Goal: Task Accomplishment & Management: Contribute content

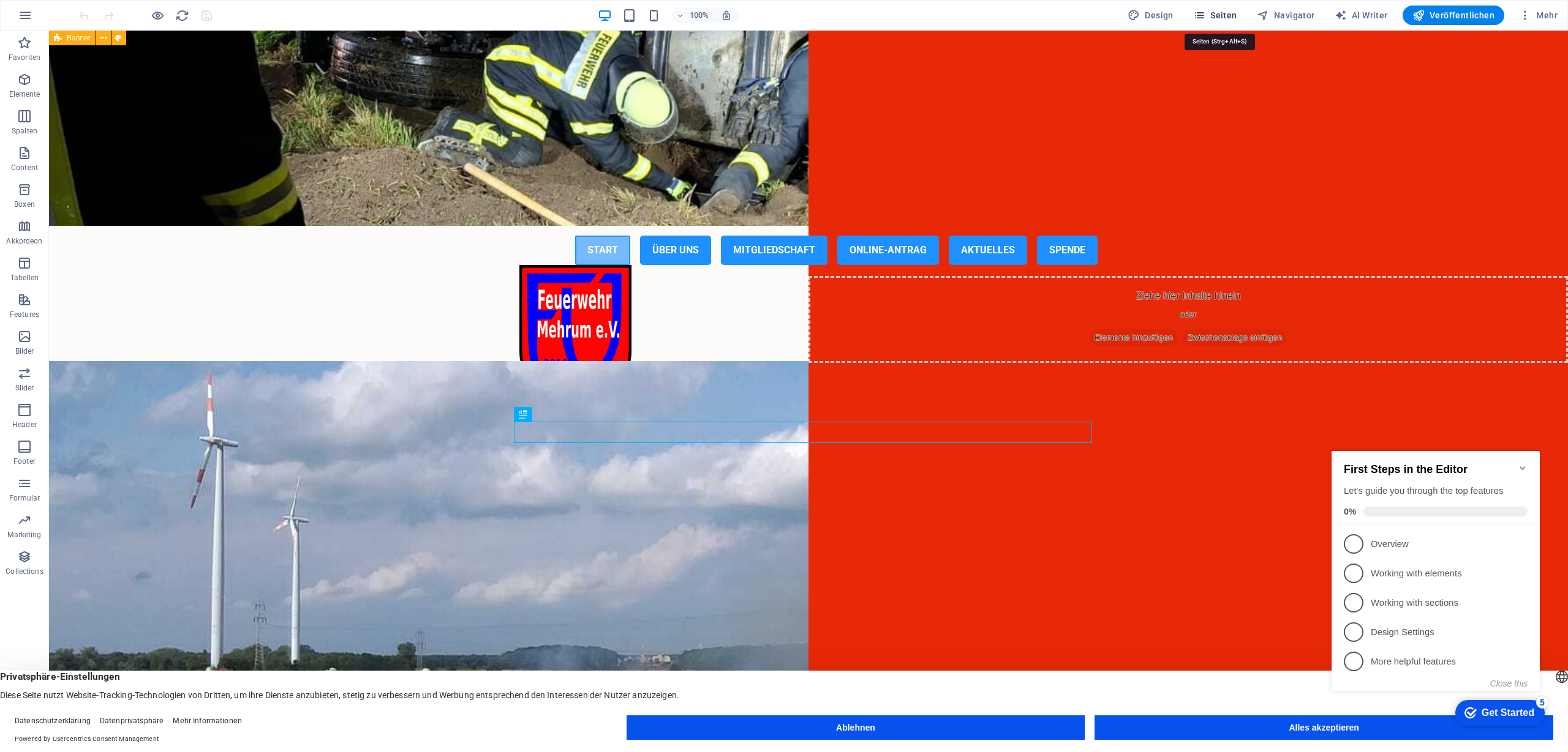
click at [1214, 11] on span "Seiten" at bounding box center [1214, 15] width 44 height 12
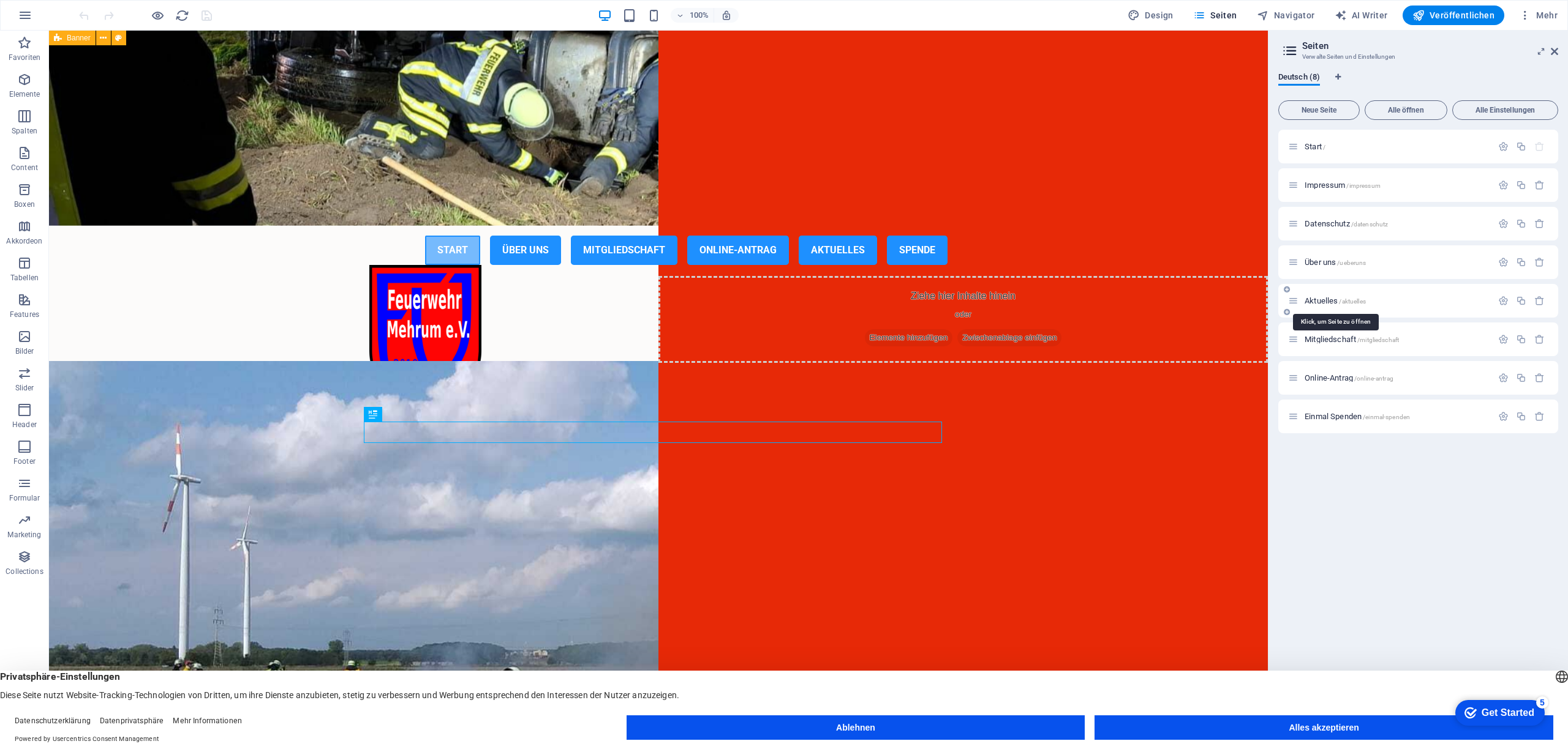
click at [1323, 300] on span "Aktuelles /aktuelles" at bounding box center [1335, 301] width 61 height 9
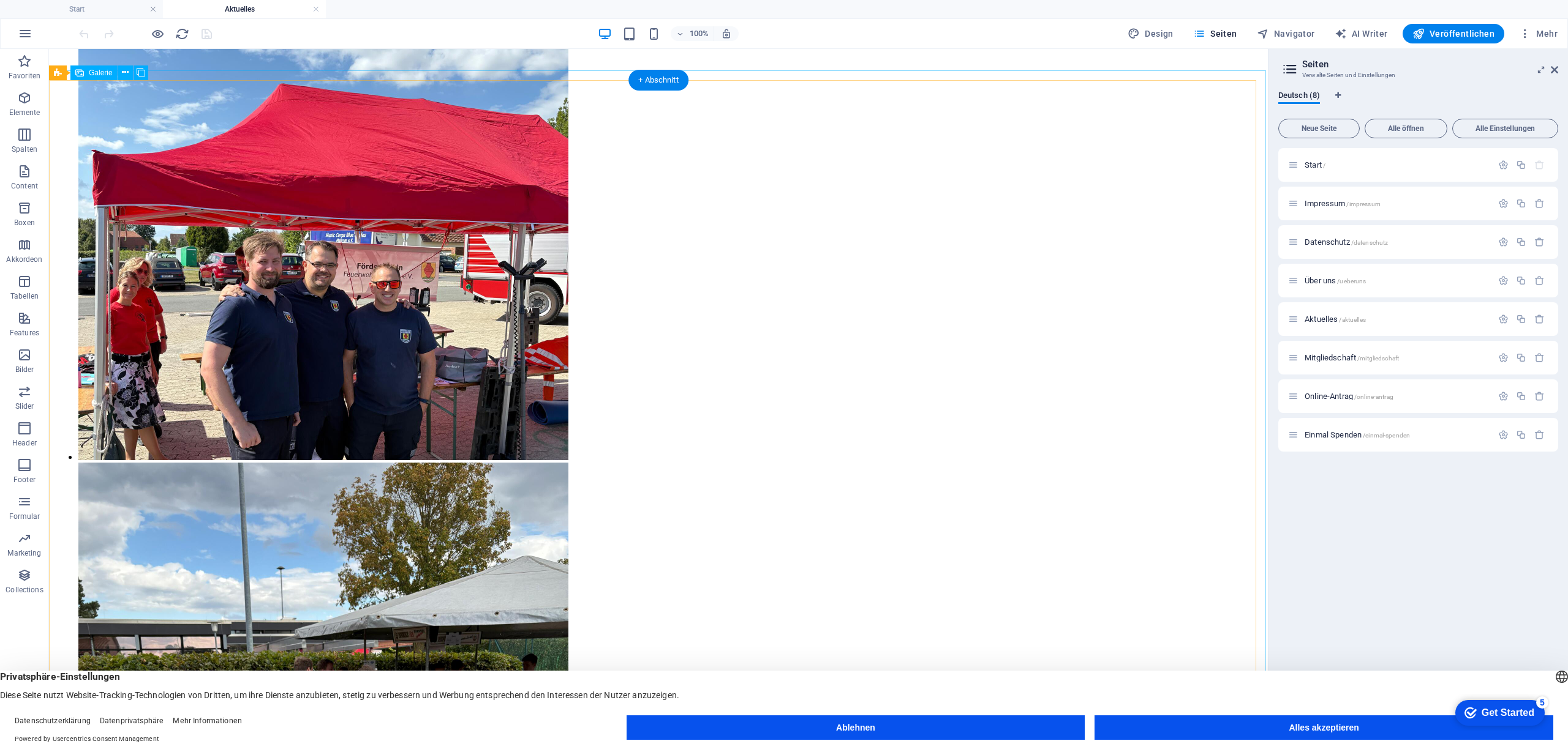
scroll to position [1763, 0]
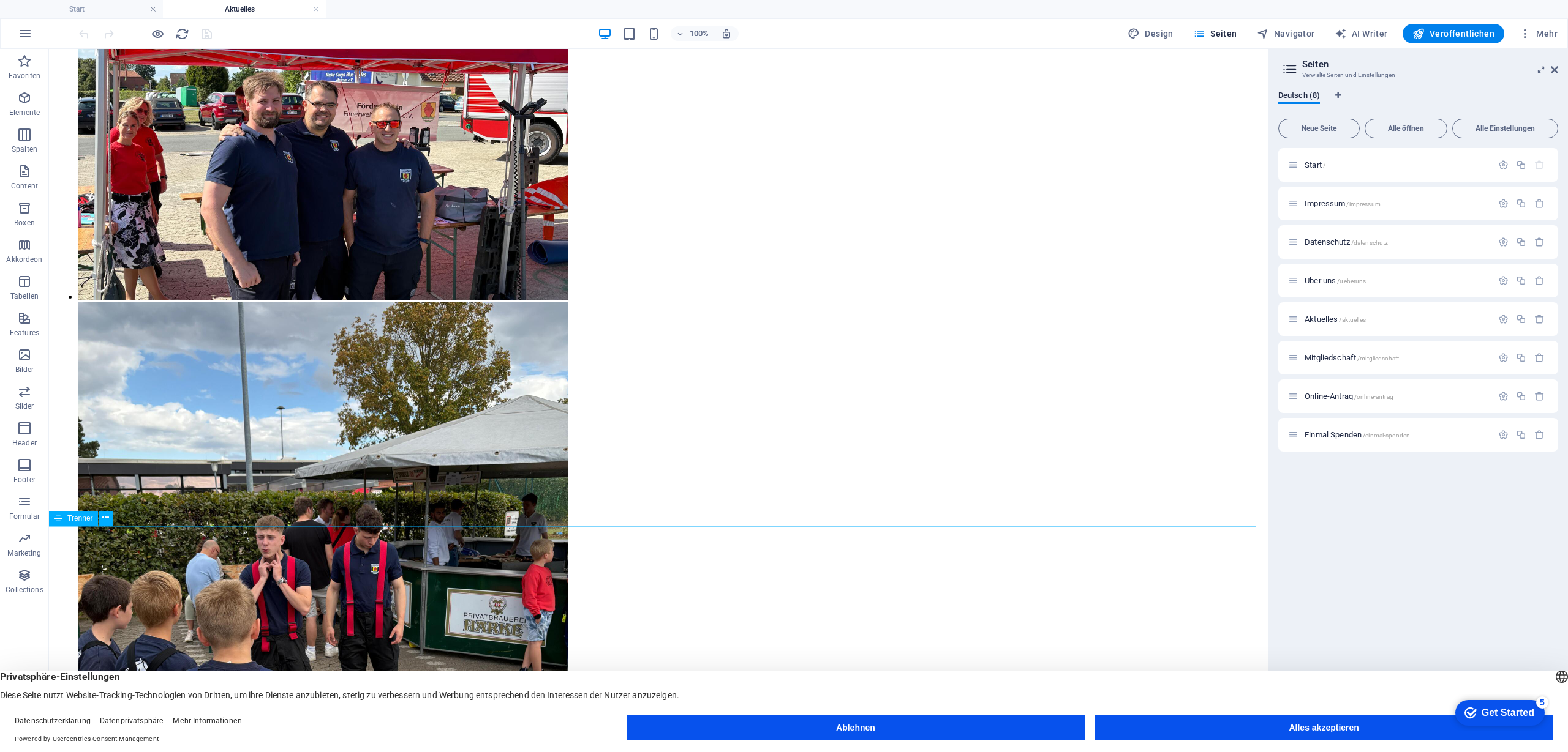
click at [104, 517] on icon at bounding box center [105, 518] width 7 height 13
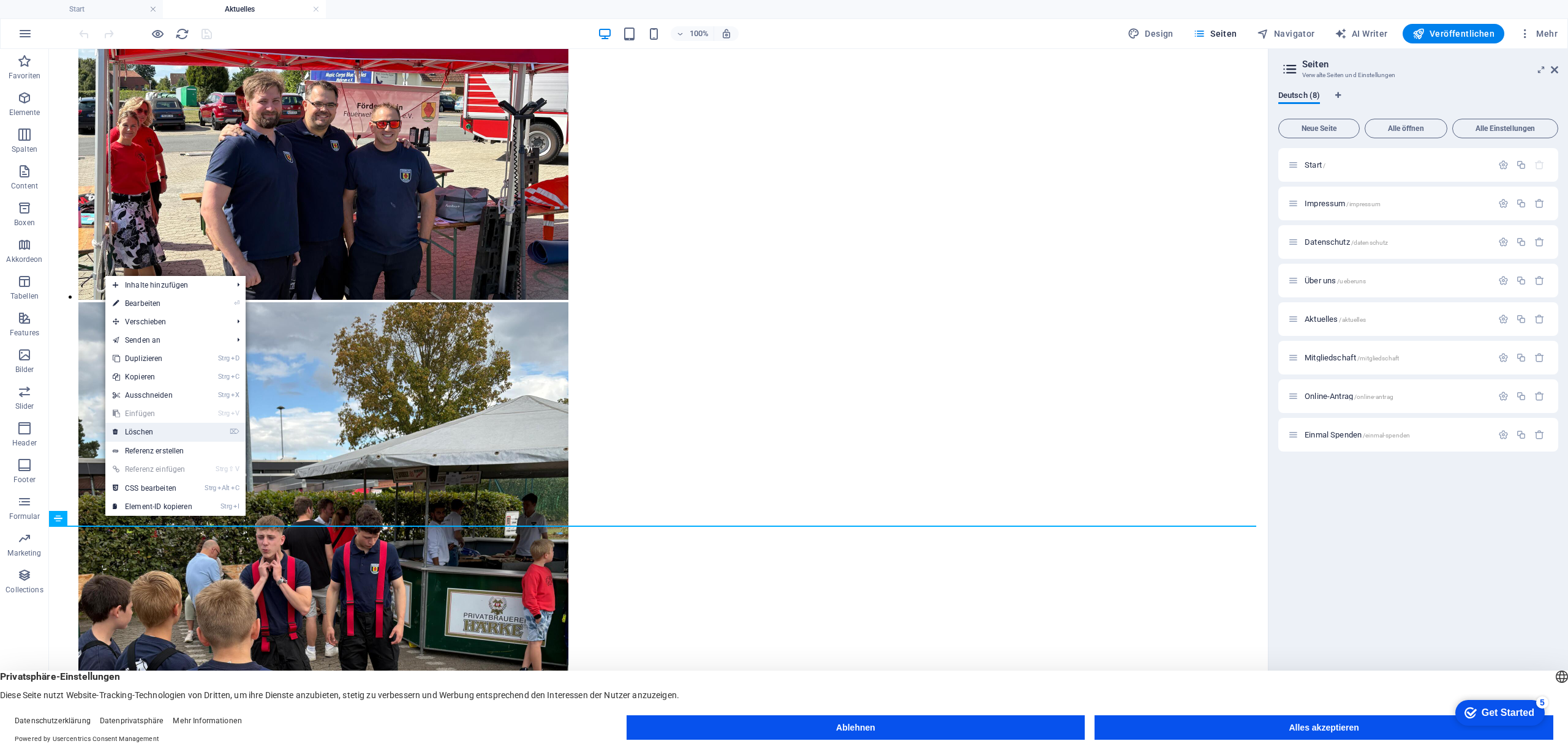
click at [145, 431] on link "⌦ Löschen" at bounding box center [152, 432] width 95 height 18
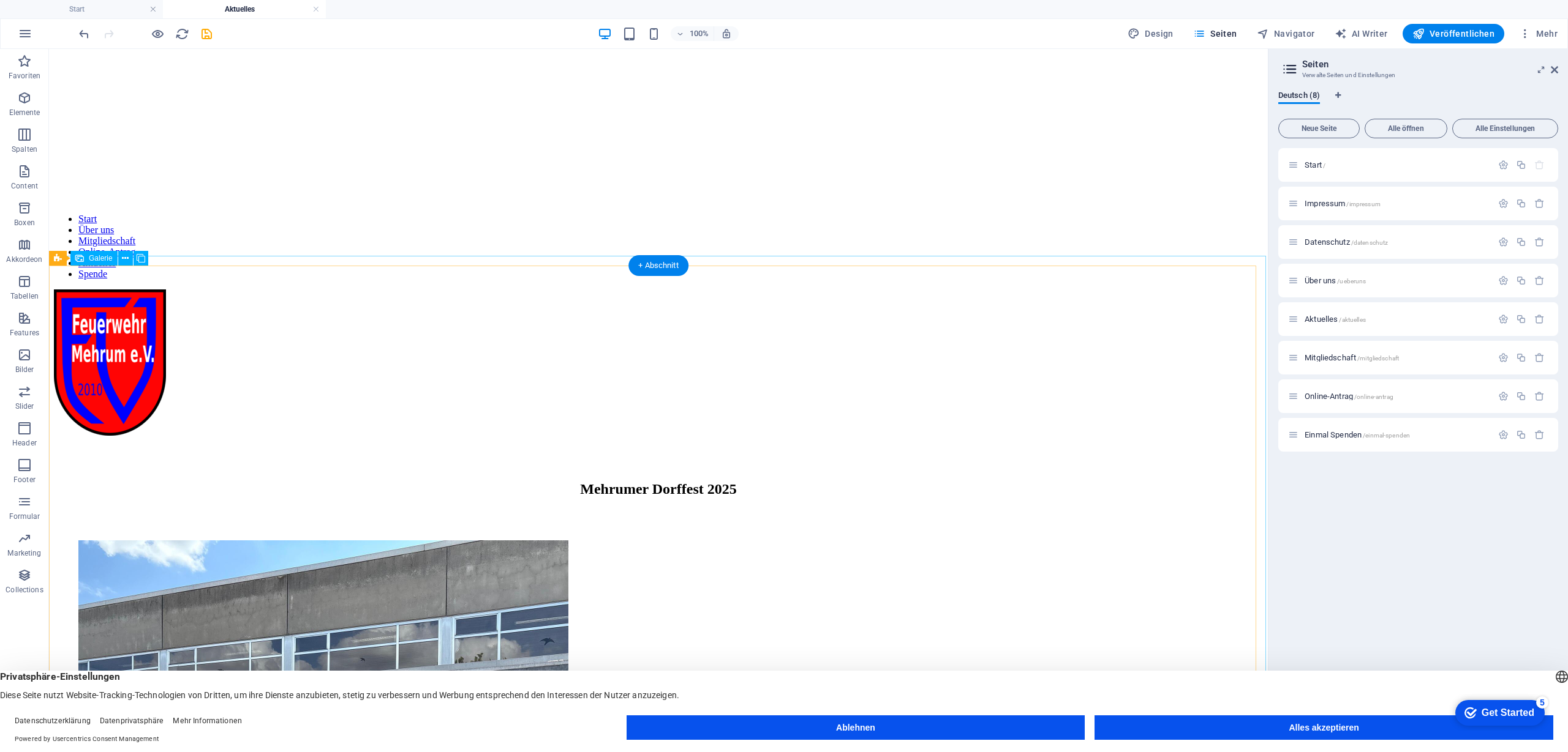
scroll to position [0, 0]
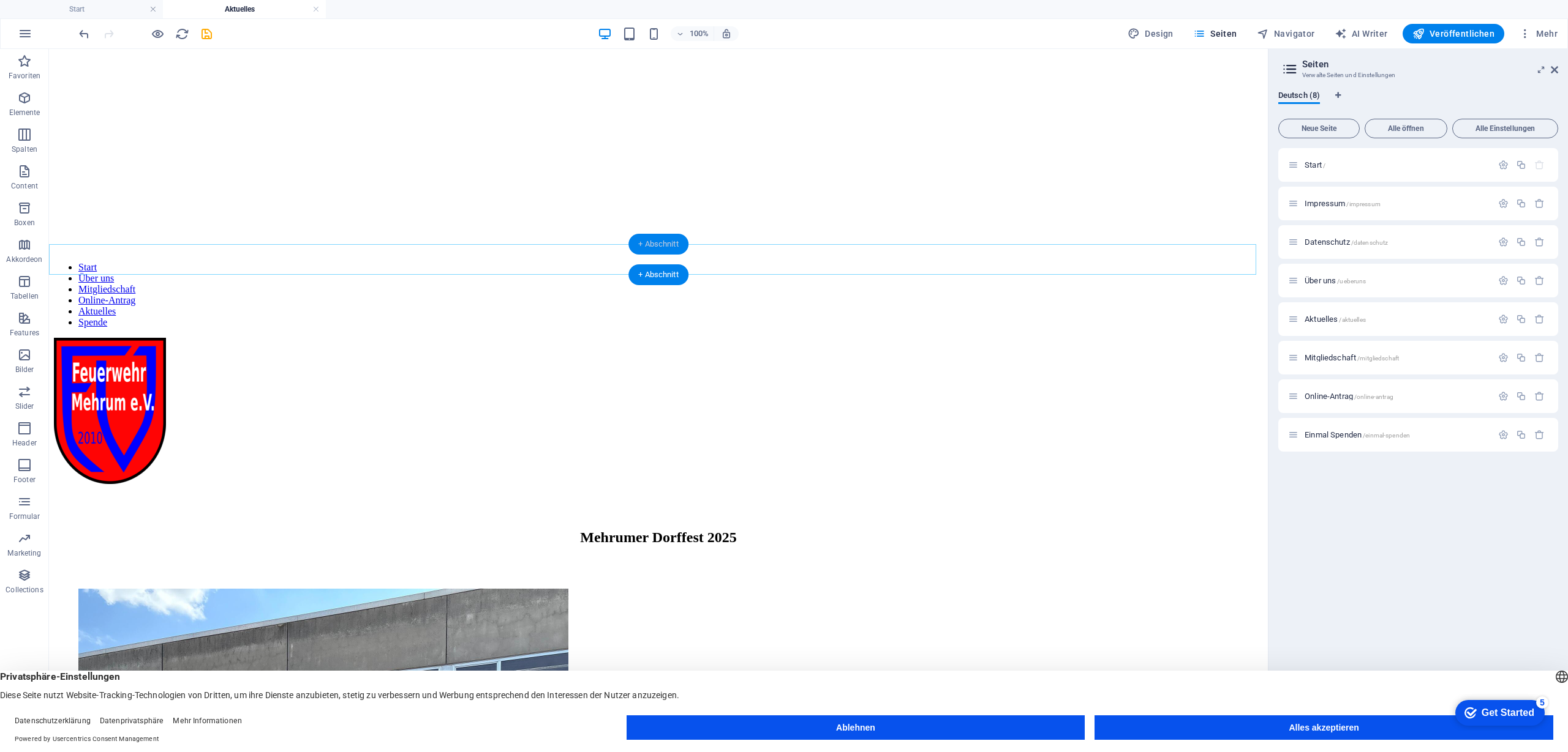
drag, startPoint x: 663, startPoint y: 241, endPoint x: 403, endPoint y: 194, distance: 264.2
click at [663, 241] on div "+ Abschnitt" at bounding box center [659, 243] width 60 height 21
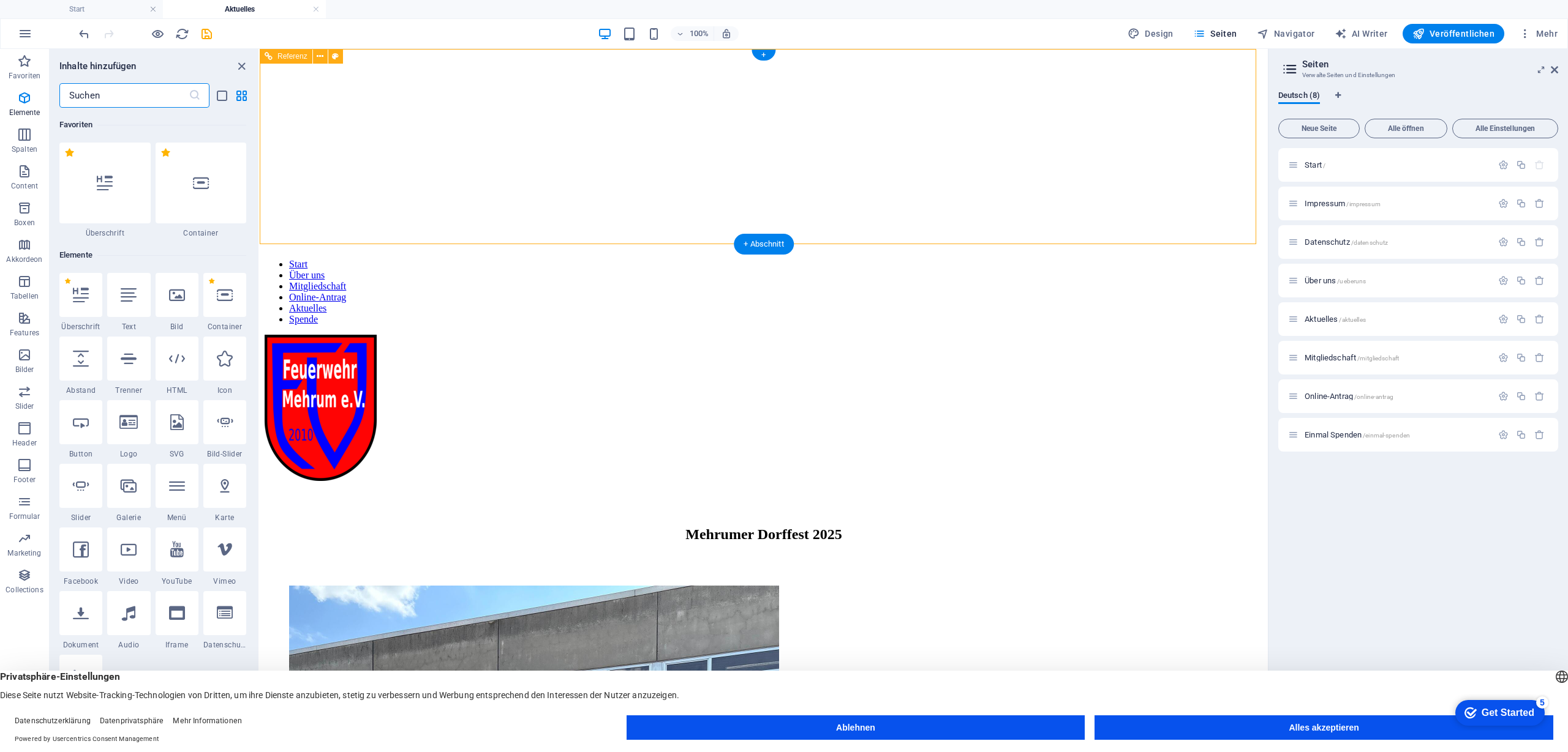
scroll to position [2142, 0]
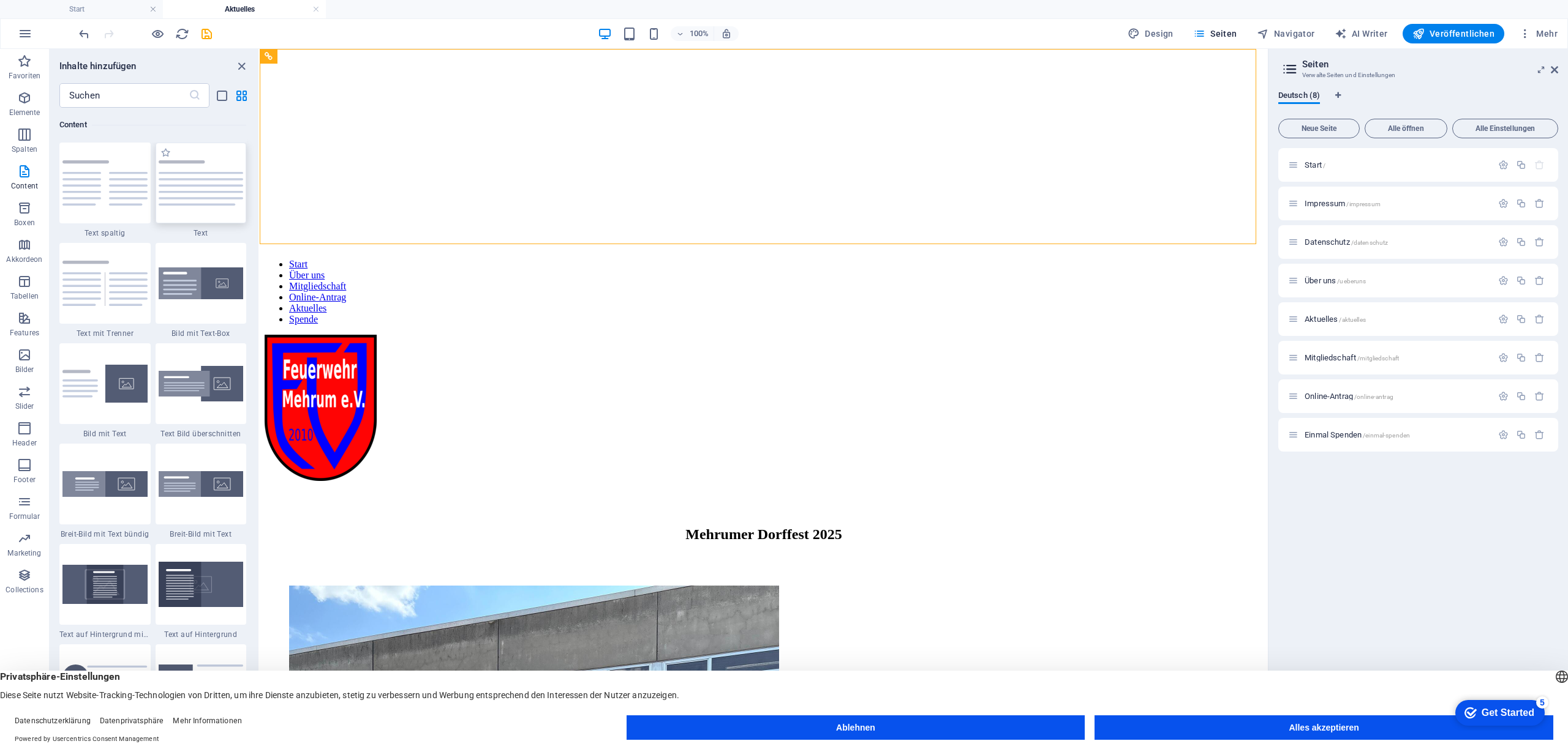
drag, startPoint x: 184, startPoint y: 185, endPoint x: 544, endPoint y: 238, distance: 363.9
click at [184, 185] on img at bounding box center [201, 183] width 85 height 45
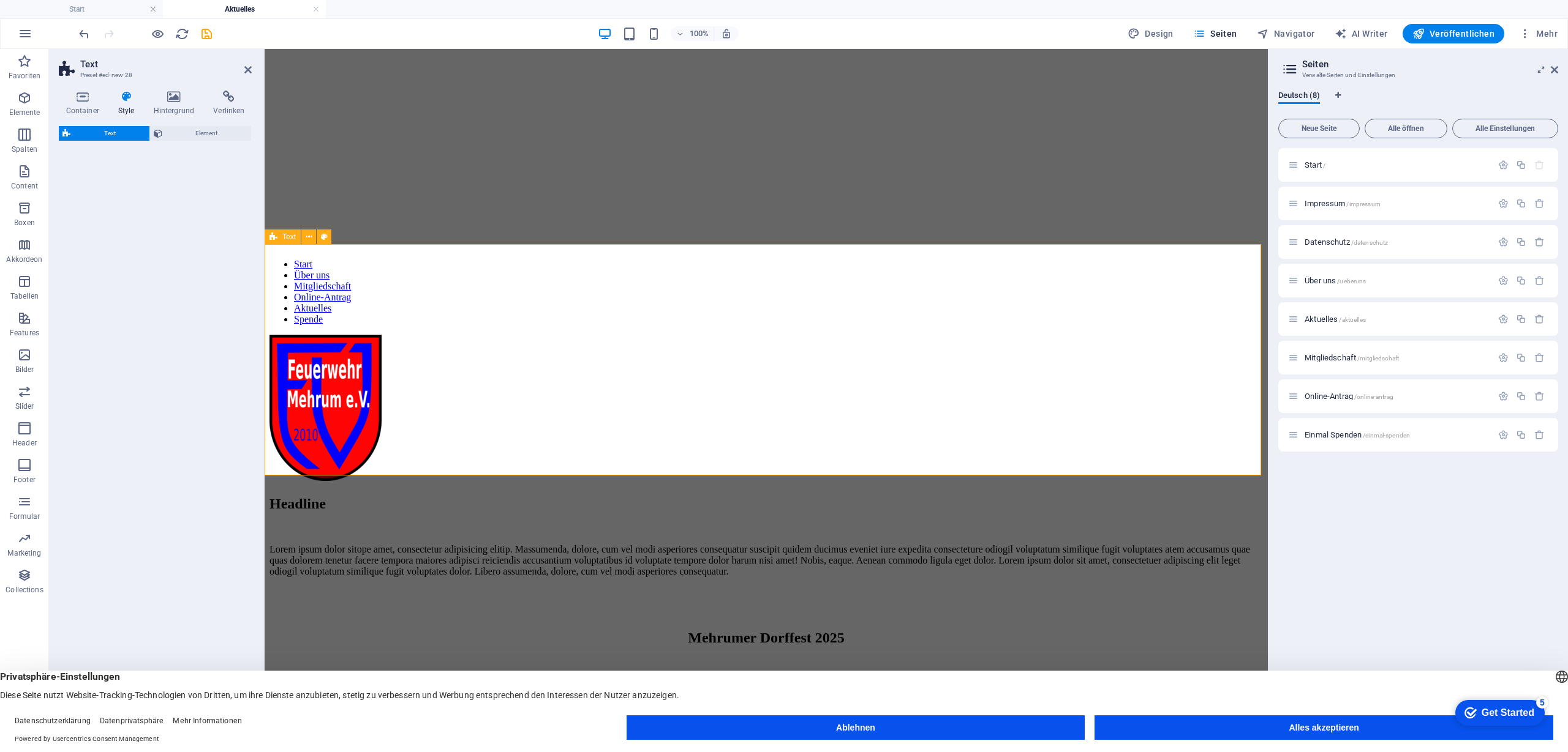
select select "preset-text-v2-default"
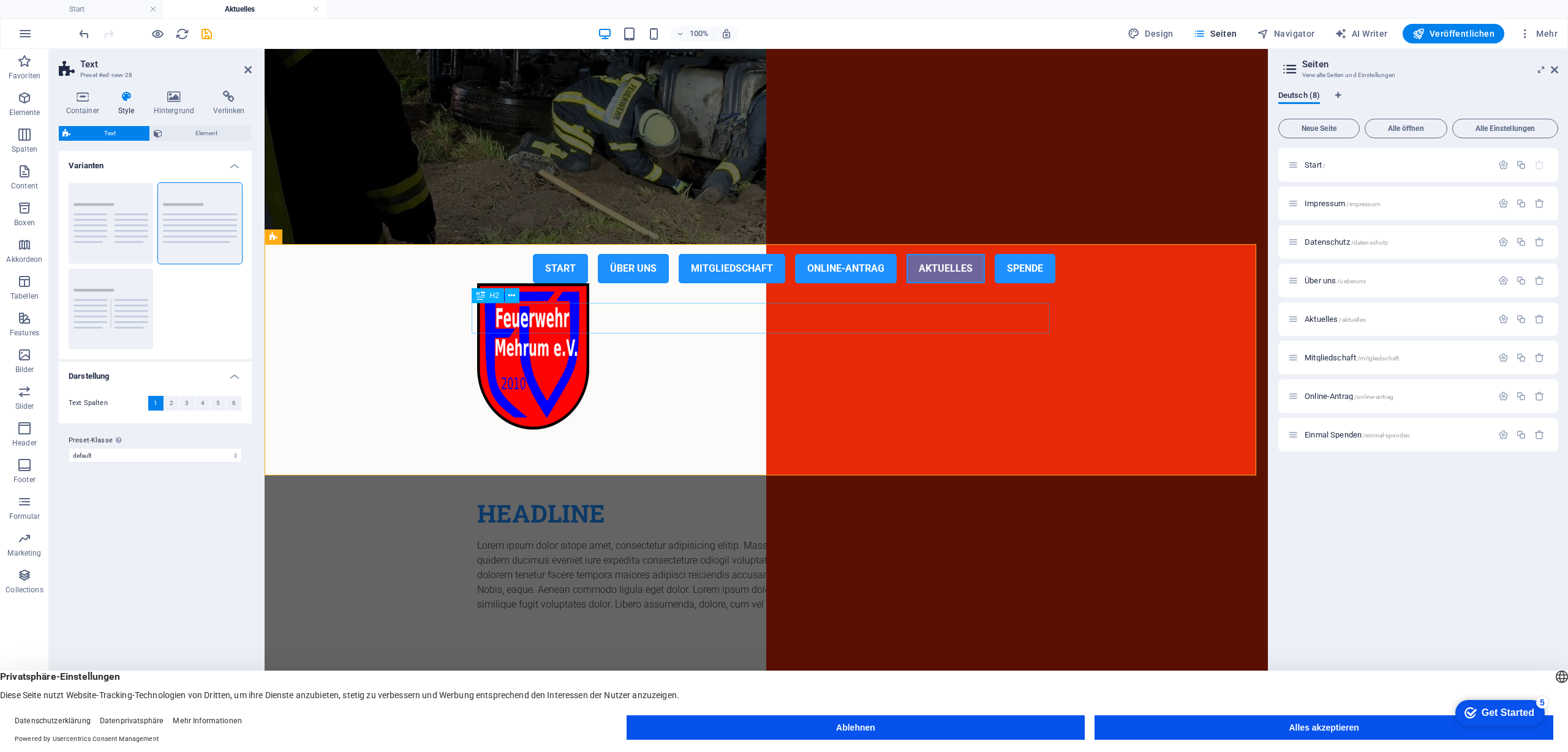
click at [529, 499] on div "Headline" at bounding box center [766, 514] width 578 height 31
click at [523, 499] on div "Headline" at bounding box center [766, 514] width 578 height 31
click at [521, 499] on div "Headline" at bounding box center [766, 514] width 578 height 31
drag, startPoint x: 551, startPoint y: 316, endPoint x: 768, endPoint y: 316, distance: 217.0
click at [768, 499] on div "Headline" at bounding box center [766, 514] width 578 height 31
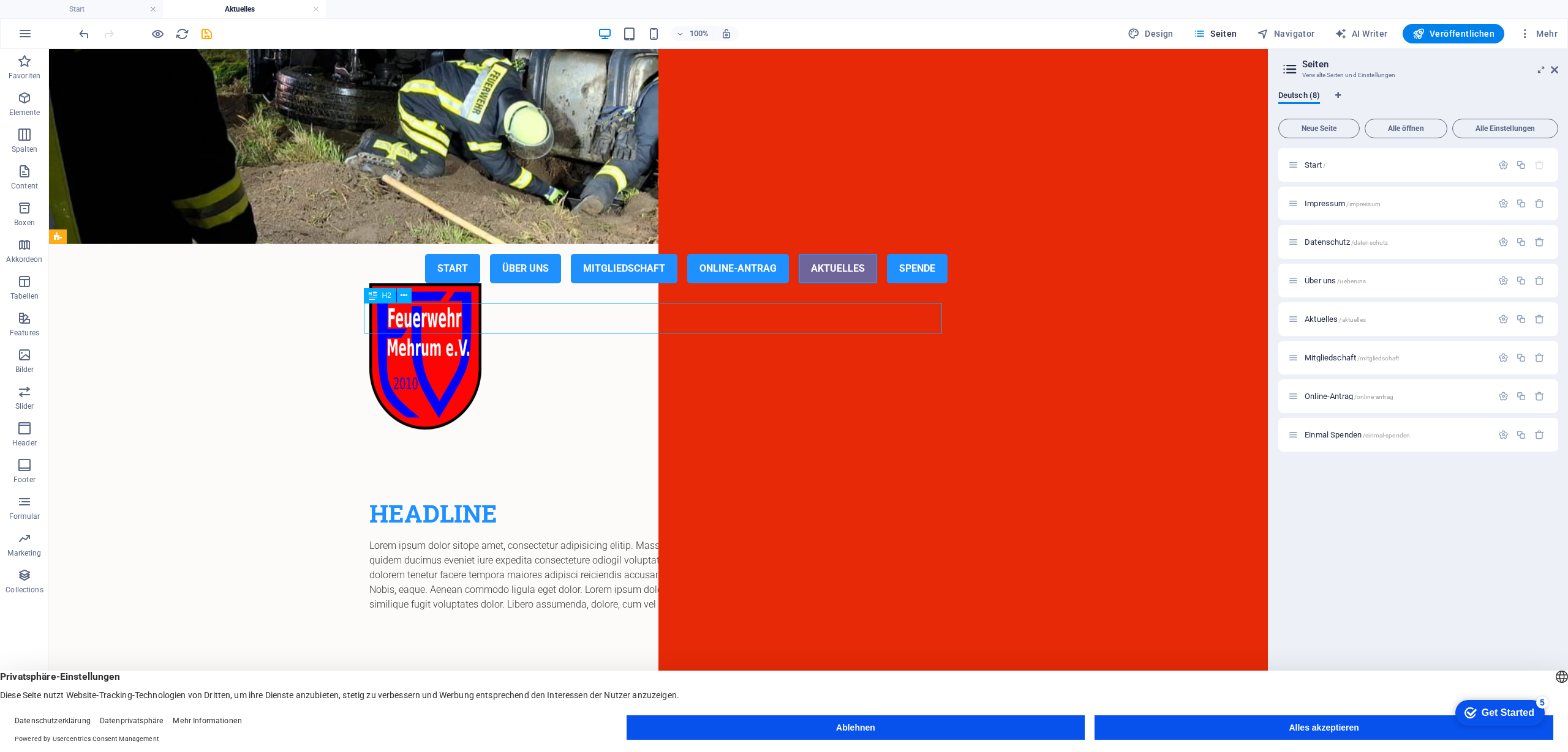
click at [551, 499] on div "Headline" at bounding box center [659, 514] width 578 height 31
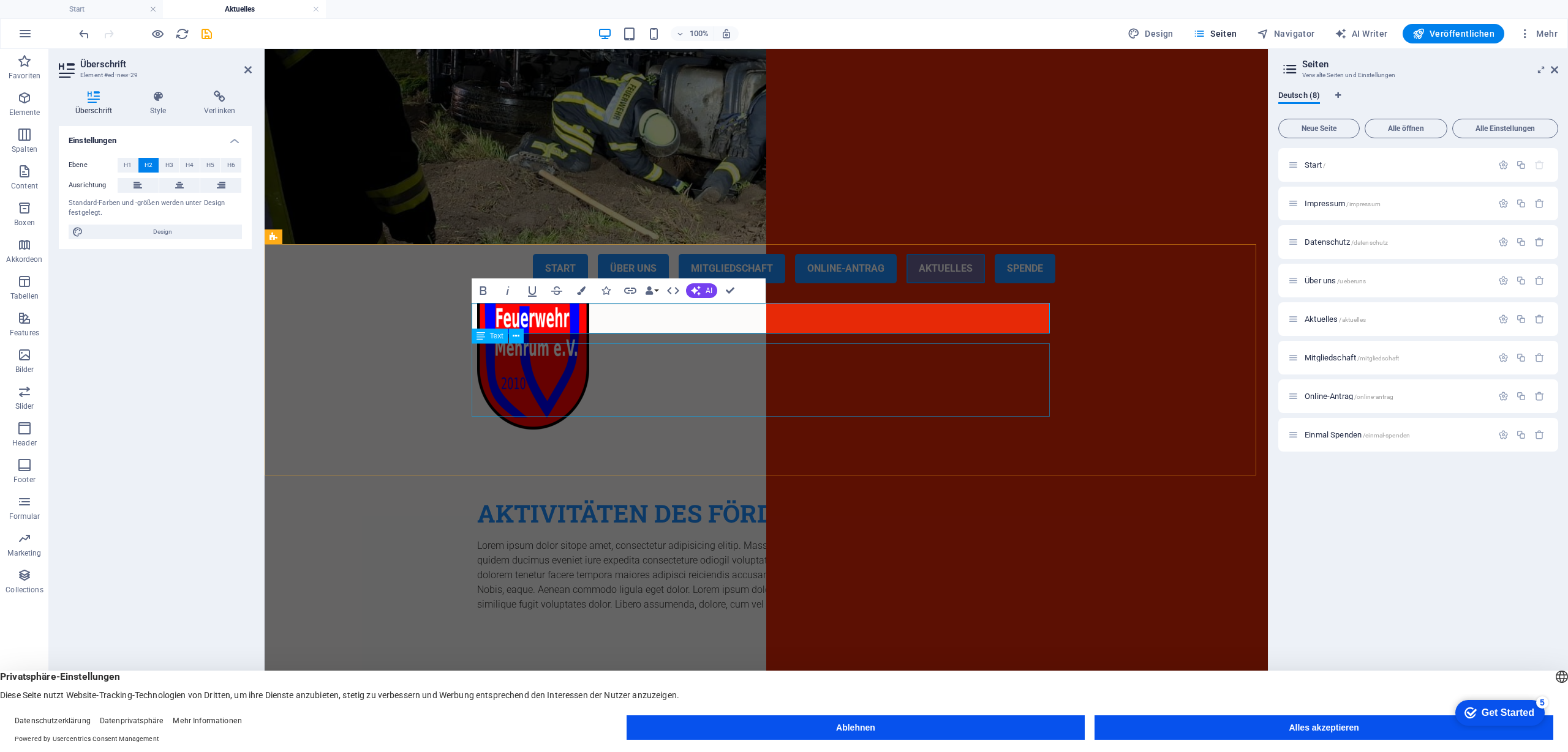
click at [517, 538] on div "Lorem ipsum dolor sitope amet, consectetur adipisicing elitip. Massumenda, dolo…" at bounding box center [766, 575] width 578 height 74
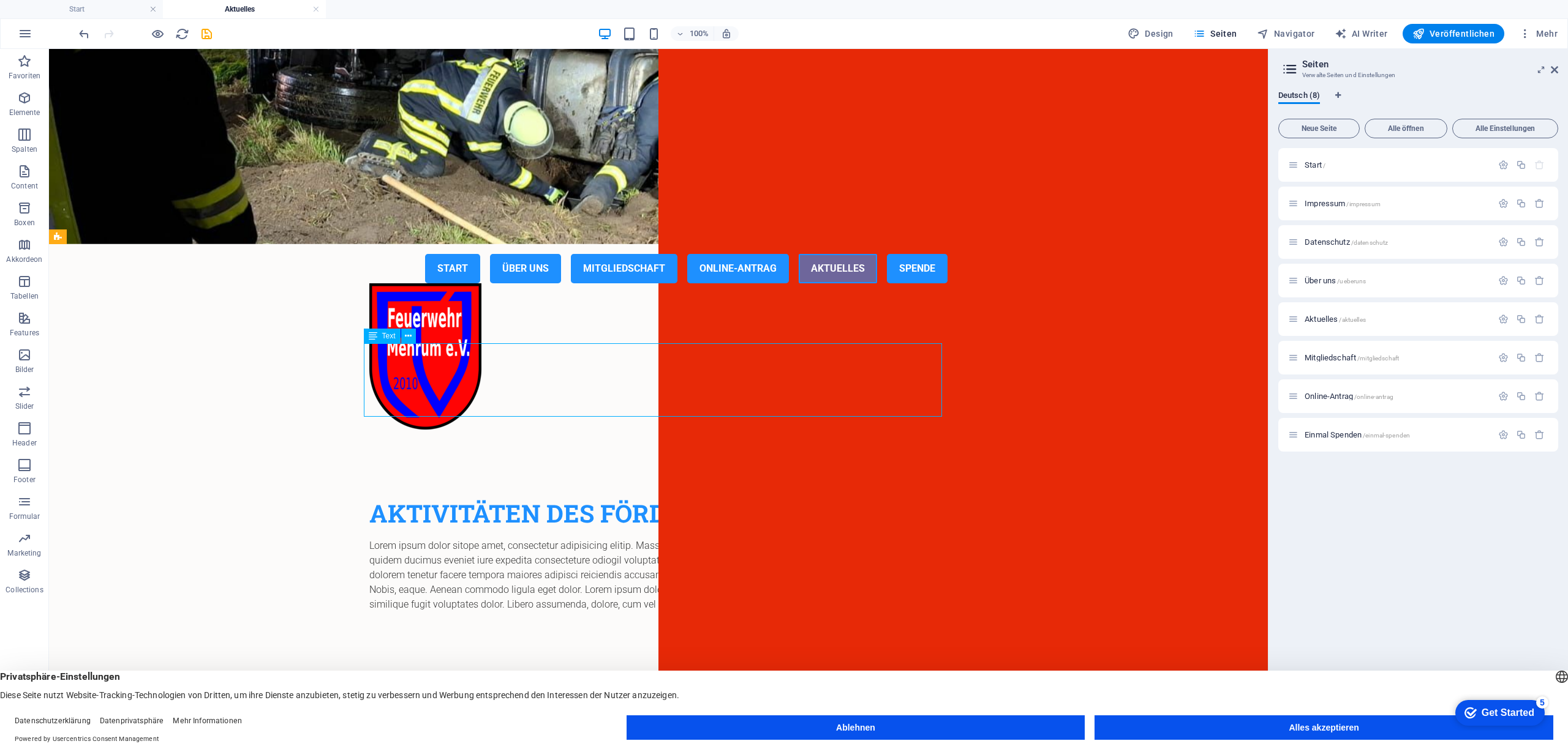
click at [508, 538] on div "Lorem ipsum dolor sitope amet, consectetur adipisicing elitip. Massumenda, dolo…" at bounding box center [659, 575] width 578 height 74
click at [377, 538] on div "Lorem ipsum dolor sitope amet, consectetur adipisicing elitip. Massumenda, dolo…" at bounding box center [659, 575] width 578 height 74
drag, startPoint x: 377, startPoint y: 359, endPoint x: 178, endPoint y: 393, distance: 201.9
click at [377, 538] on div "Lorem ipsum dolor sitope amet, consectetur adipisicing elitip. Massumenda, dolo…" at bounding box center [659, 575] width 578 height 74
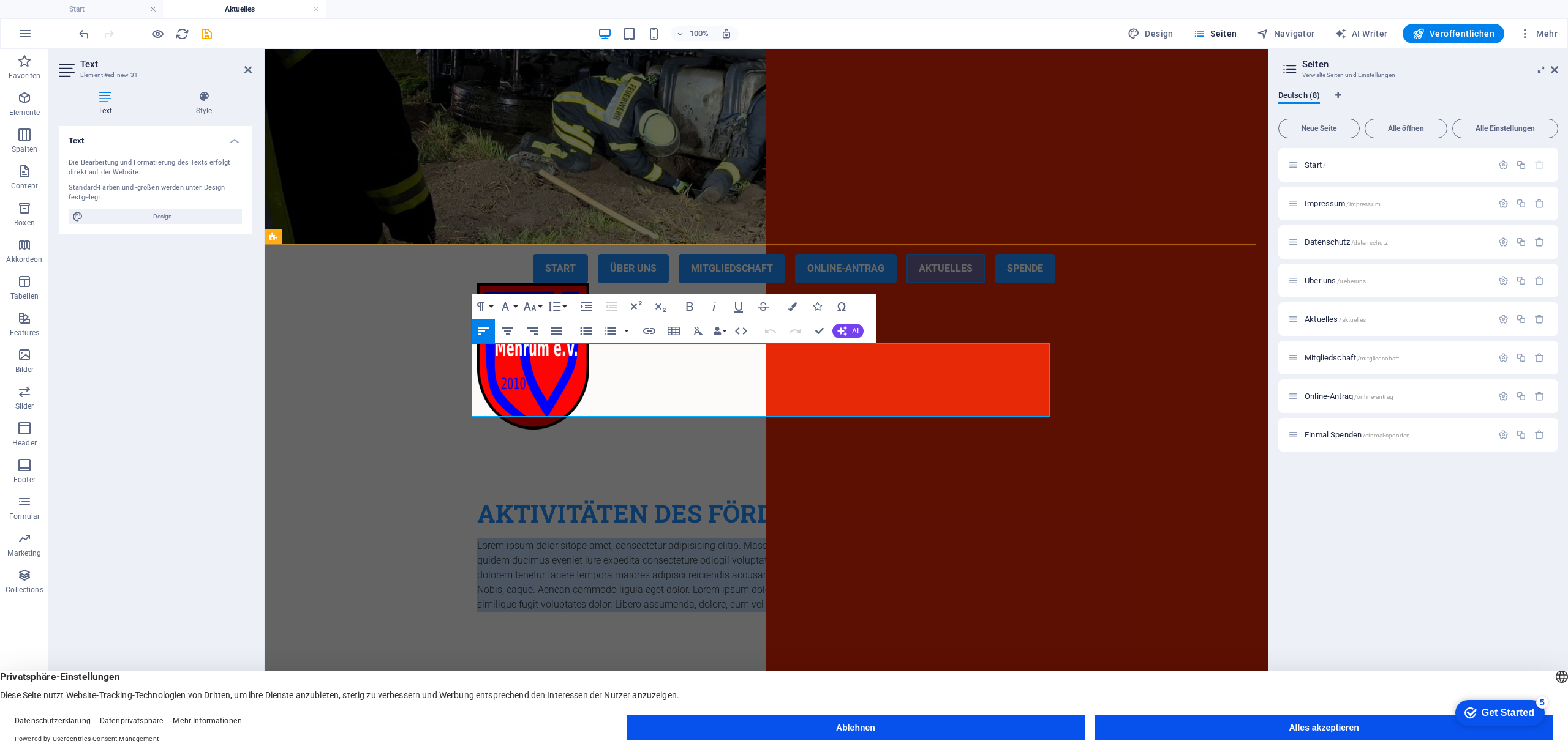
drag, startPoint x: 473, startPoint y: 351, endPoint x: 830, endPoint y: 411, distance: 362.0
click at [829, 538] on p "Lorem ipsum dolor sitope amet, consectetur adipisicing elitip. Massumenda, dolo…" at bounding box center [766, 575] width 578 height 74
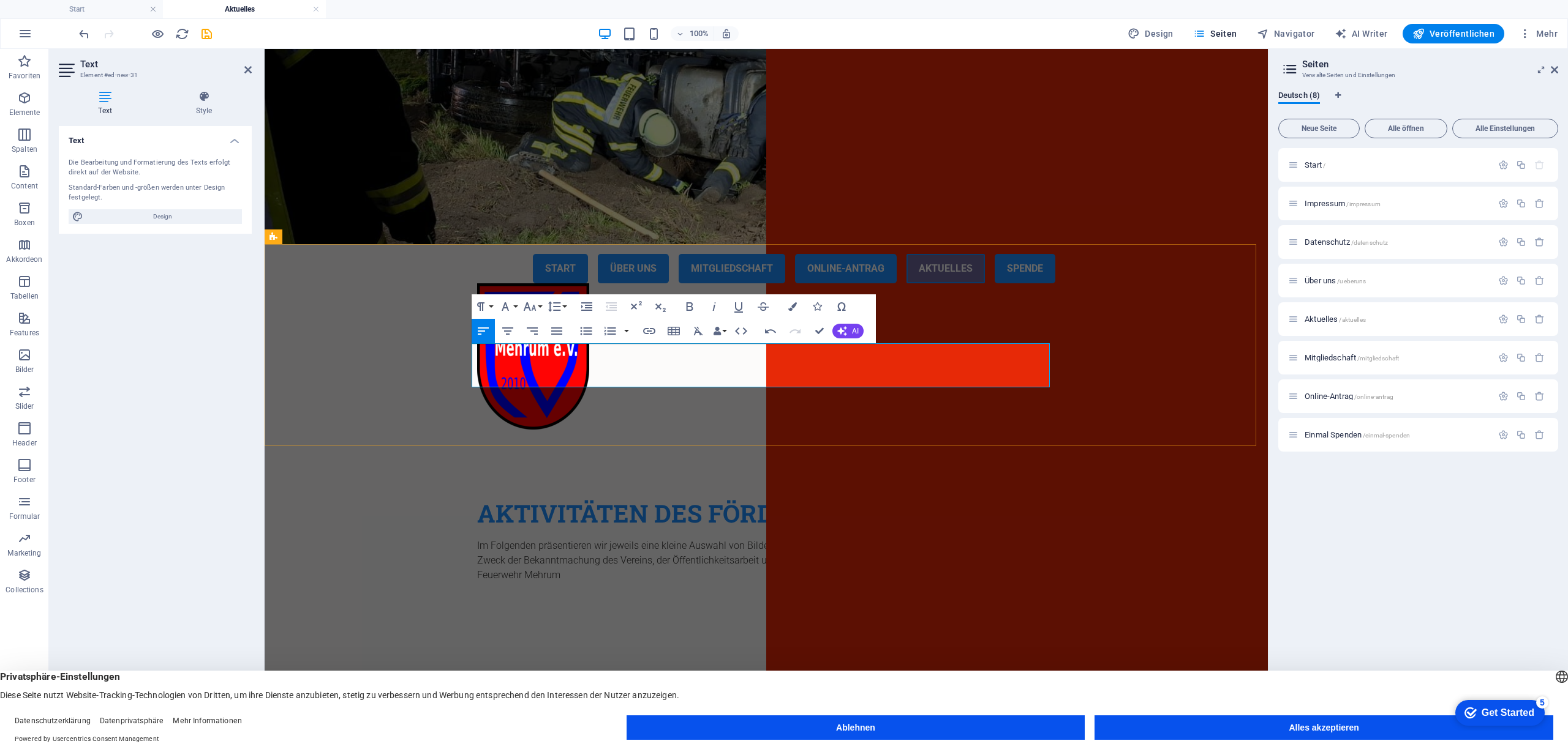
click at [549, 538] on p "​Im Folgenden präsentieren wir jeweils eine kleine Auswahl von Bildern, die bei…" at bounding box center [766, 560] width 578 height 44
click at [552, 538] on p "​Im Folgenden präsentieren wir jeweils eine kleine Auswahl von Bildern, die bei…" at bounding box center [766, 560] width 578 height 44
click at [529, 538] on p "Im Folgenden zeigen wir jeweils eine kleine Auswahl von Bildern, die bei den Ak…" at bounding box center [766, 560] width 578 height 44
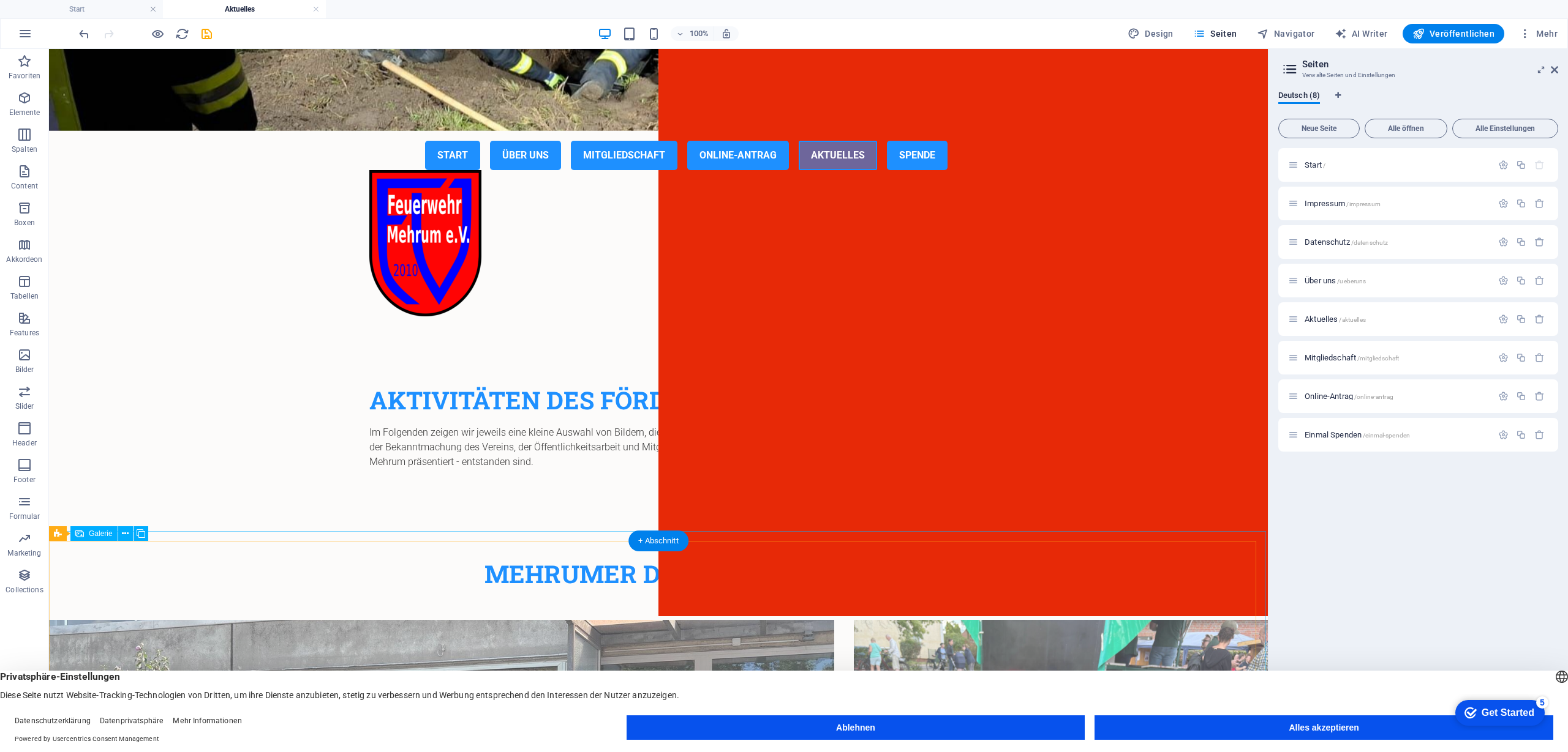
scroll to position [0, 0]
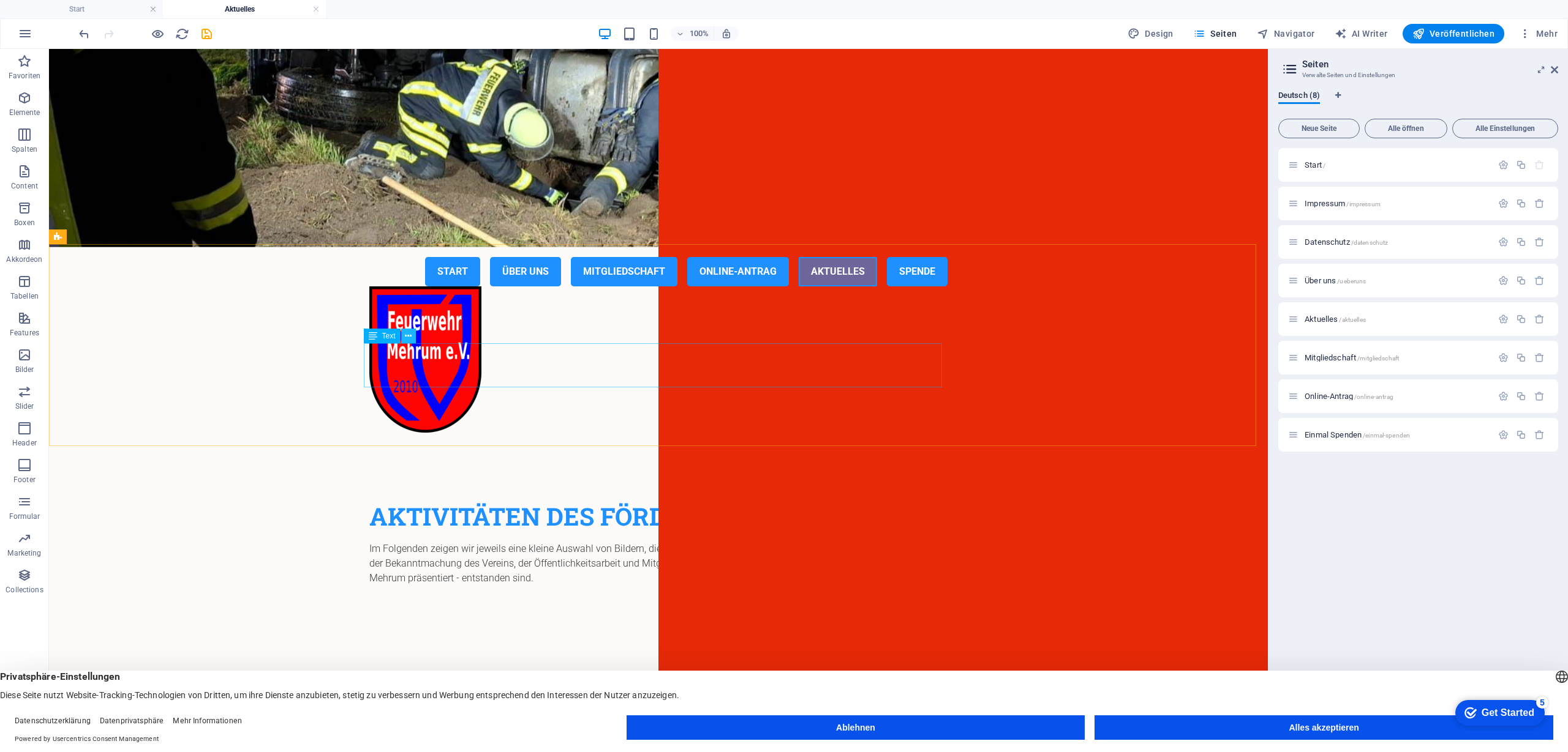
click at [409, 336] on icon at bounding box center [408, 336] width 7 height 13
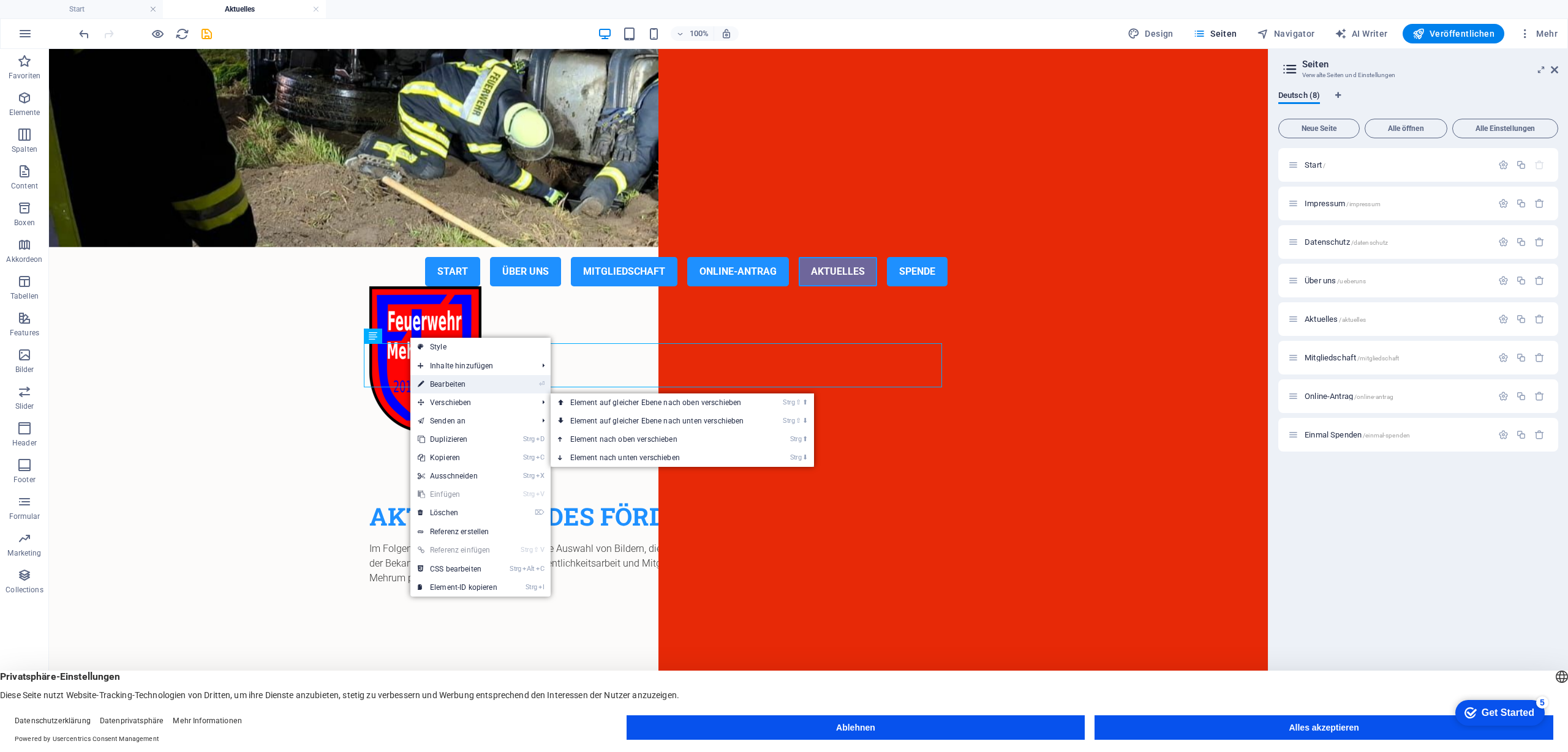
click at [467, 381] on link "⏎ Bearbeiten" at bounding box center [457, 384] width 95 height 18
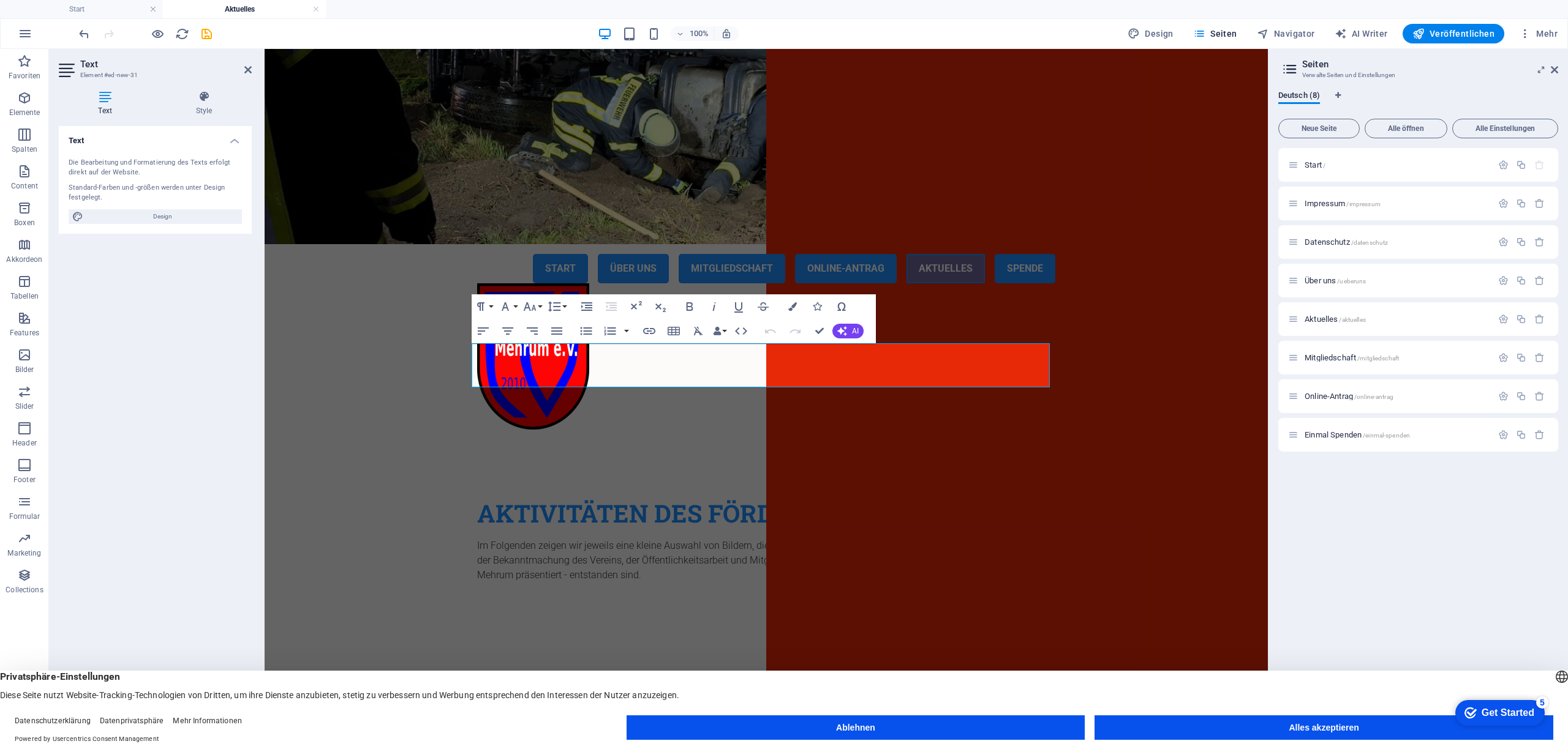
click at [101, 98] on icon at bounding box center [105, 97] width 92 height 12
click at [400, 439] on div "Aktivitäten des Fördervereins Im Folgenden zeigen wir jeweils eine kleine Auswa…" at bounding box center [766, 540] width 1003 height 202
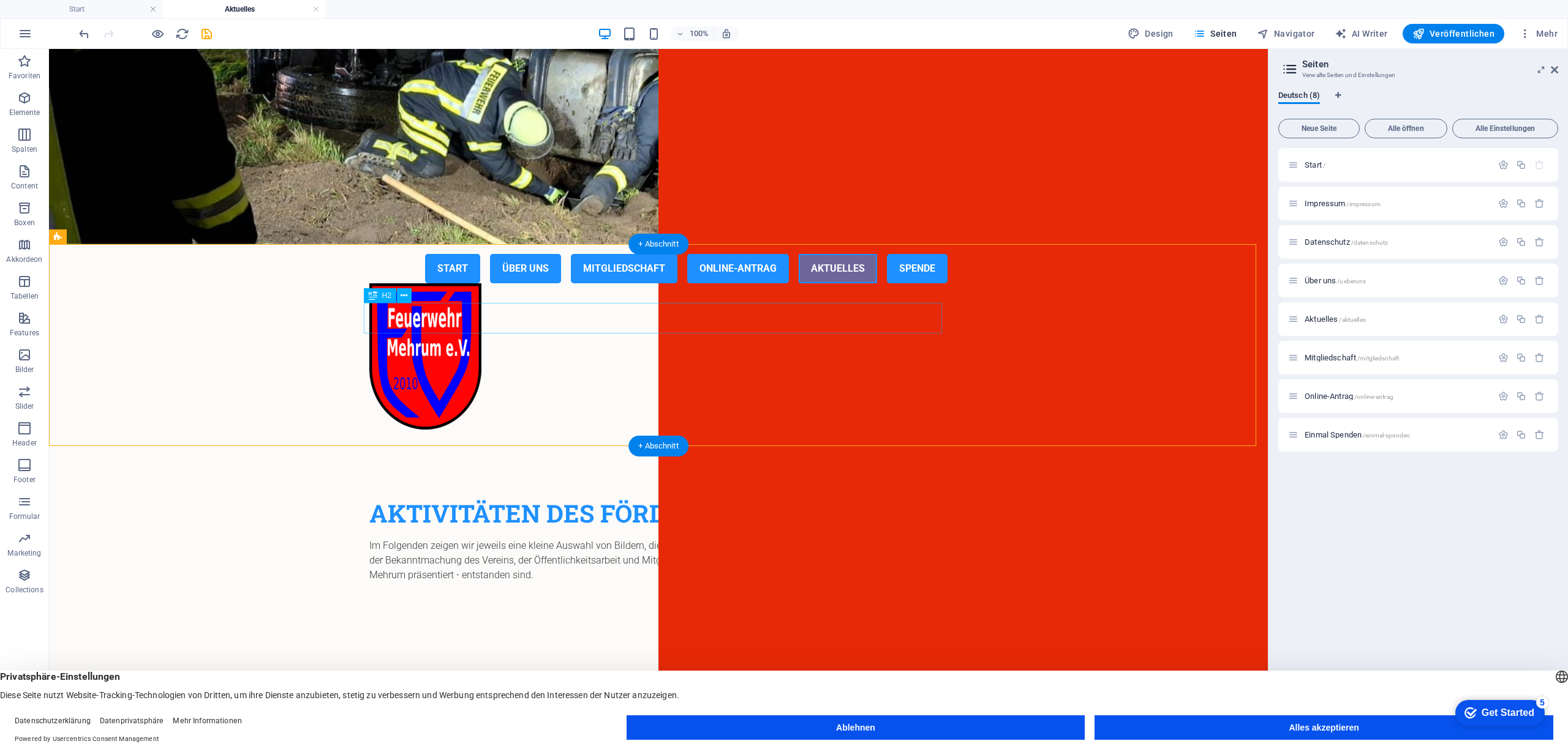
click at [594, 499] on div "Aktivitäten des Fördervereins" at bounding box center [659, 514] width 578 height 31
click at [407, 294] on icon at bounding box center [404, 296] width 7 height 13
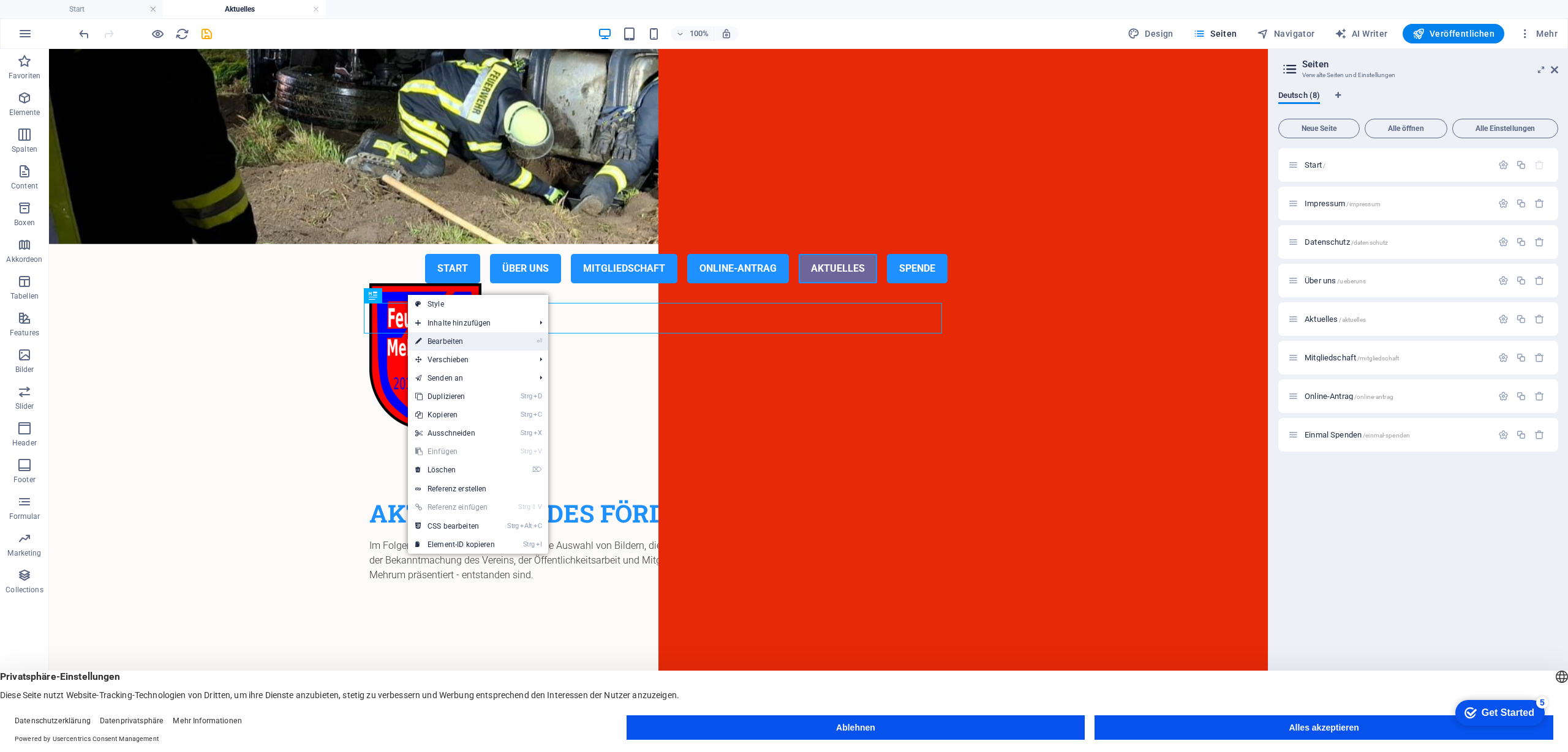
click at [443, 340] on link "⏎ Bearbeiten" at bounding box center [455, 342] width 95 height 18
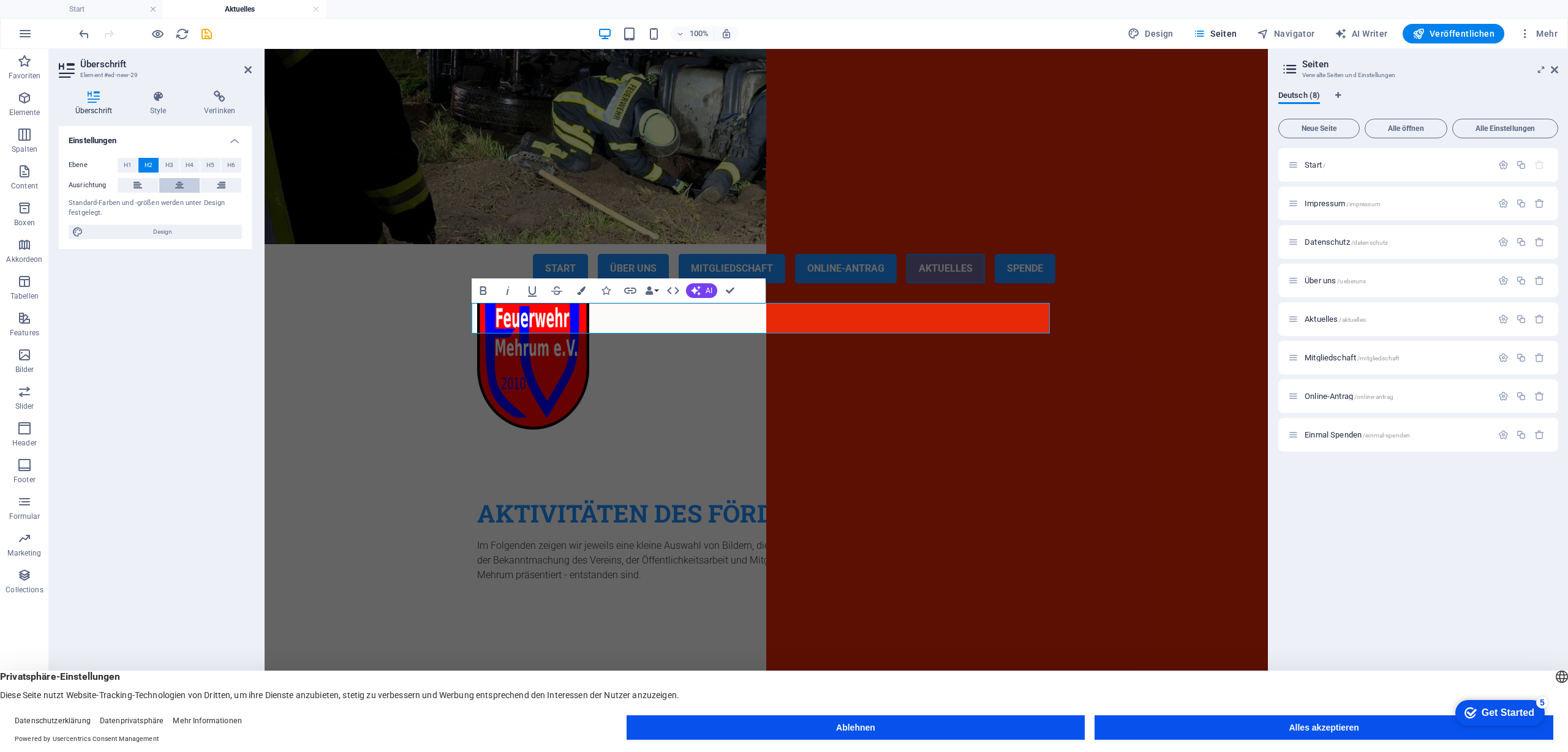
click at [182, 182] on icon at bounding box center [179, 185] width 8 height 15
click at [188, 432] on div "Einstellungen Ebene H1 H2 H3 H4 H5 H6 Ausrichtung Standard-Farben und -größen w…" at bounding box center [155, 424] width 193 height 597
click at [503, 538] on div "Im Folgenden zeigen wir jeweils eine kleine Auswahl von Bildern, die bei den Ak…" at bounding box center [766, 560] width 578 height 44
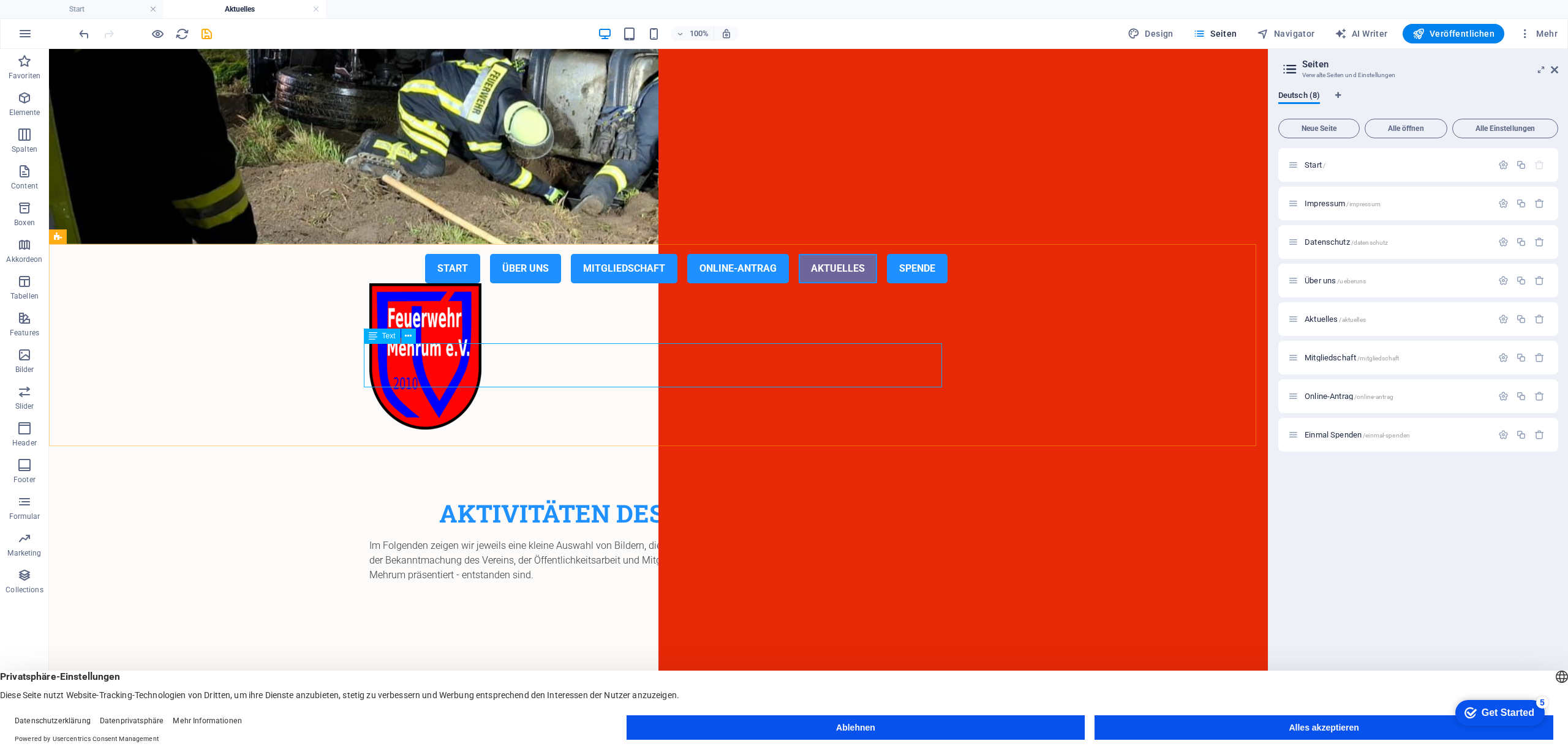
click at [372, 340] on icon at bounding box center [373, 336] width 8 height 15
click at [412, 336] on icon at bounding box center [408, 336] width 7 height 13
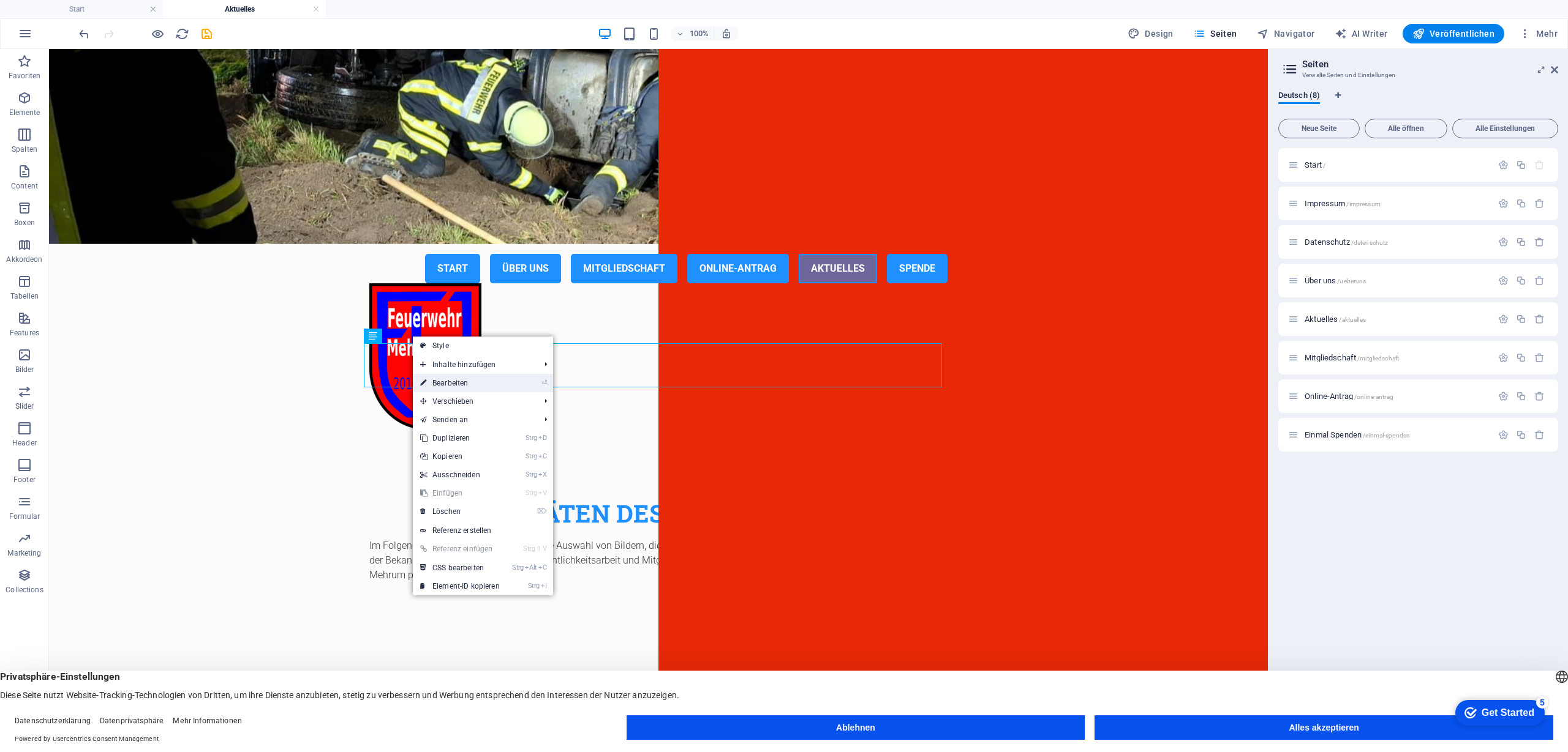
click at [448, 384] on link "⏎ Bearbeiten" at bounding box center [460, 383] width 95 height 18
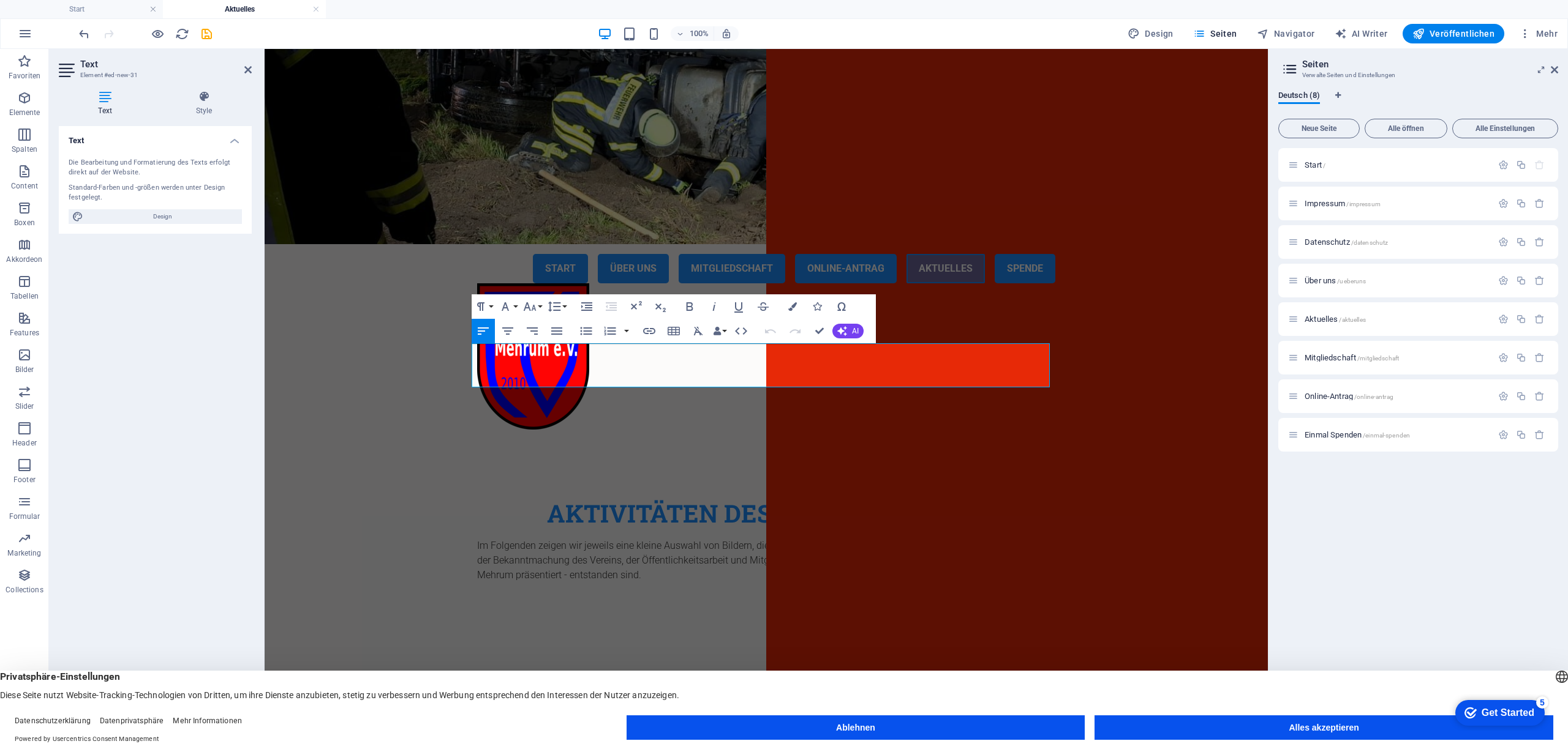
click at [192, 497] on div "Text Die Bearbeitung und Formatierung des Texts erfolgt direkt auf der Website.…" at bounding box center [155, 424] width 193 height 597
click at [504, 330] on icon "button" at bounding box center [507, 331] width 15 height 15
click at [185, 491] on div "Text Die Bearbeitung und Formatierung des Texts erfolgt direkt auf der Website.…" at bounding box center [155, 424] width 193 height 597
click at [1146, 439] on div "Aktivitäten des Fördervereins Im Folgenden zeigen wir jeweils eine kleine Auswa…" at bounding box center [766, 540] width 1003 height 202
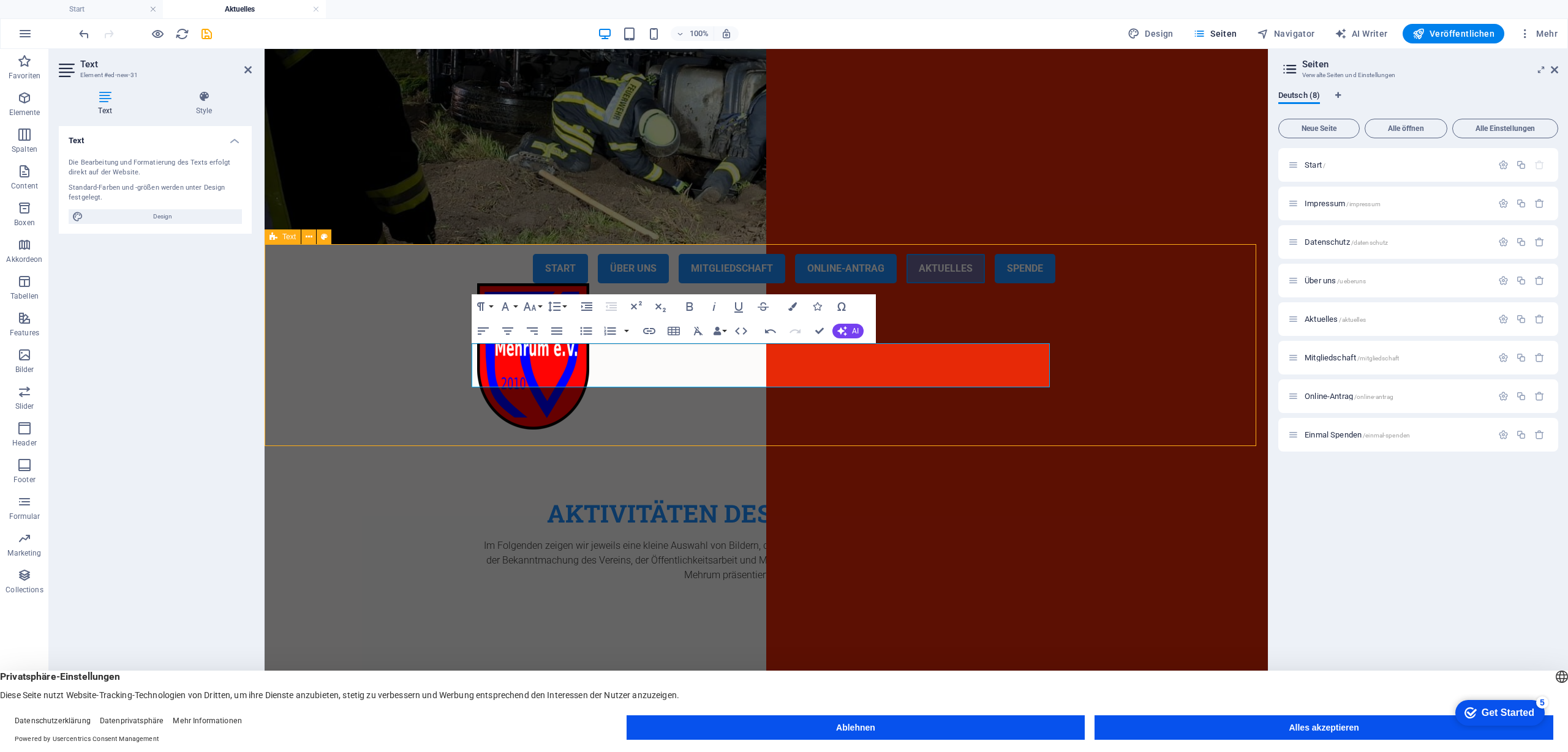
select select "preset-text-v2-default"
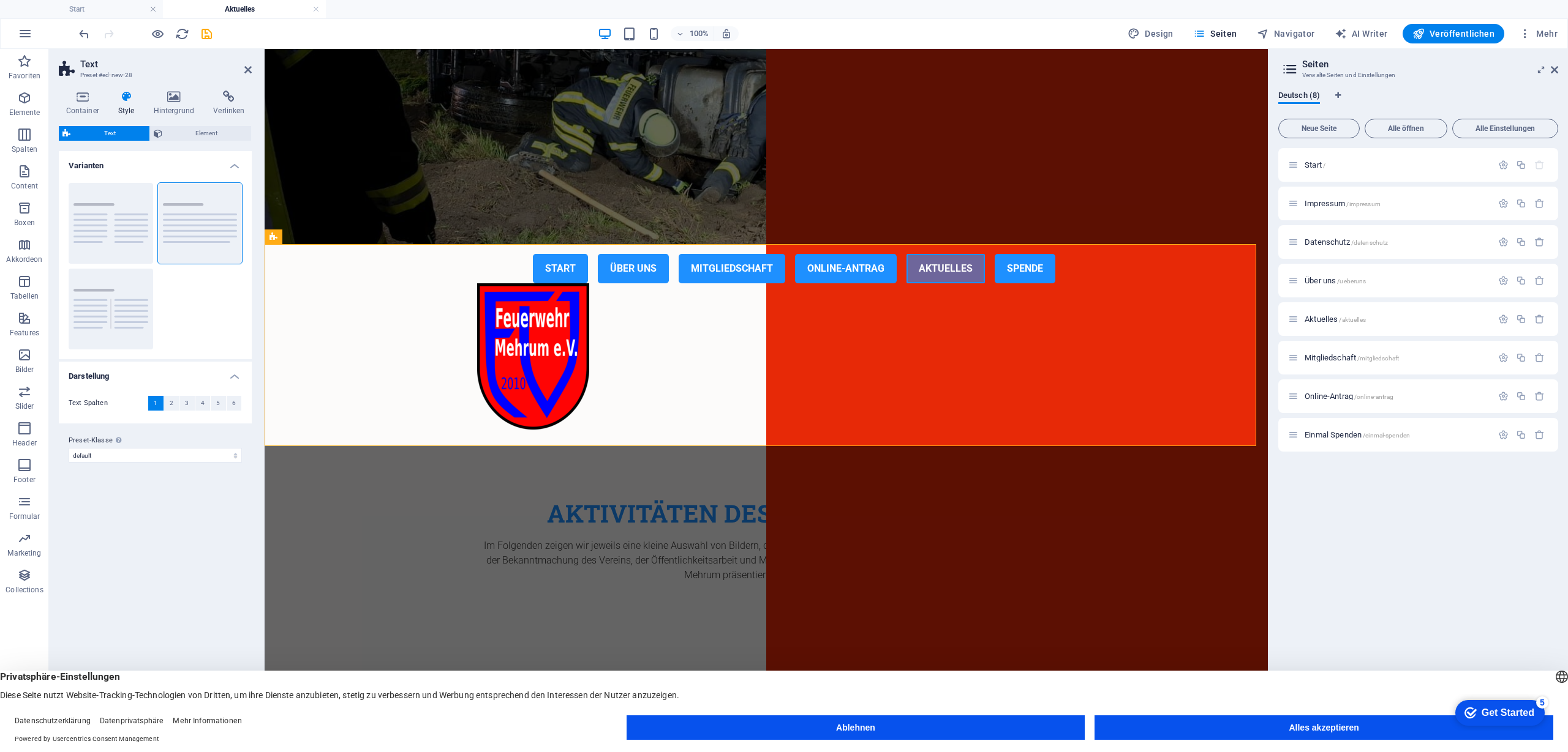
click at [141, 504] on div "Varianten Spalten Standard Trennstrich Darstellung Text Spalten 1 2 3 4 5 6 Spa…" at bounding box center [155, 437] width 193 height 571
click at [1443, 32] on span "Veröffentlichen" at bounding box center [1453, 34] width 82 height 12
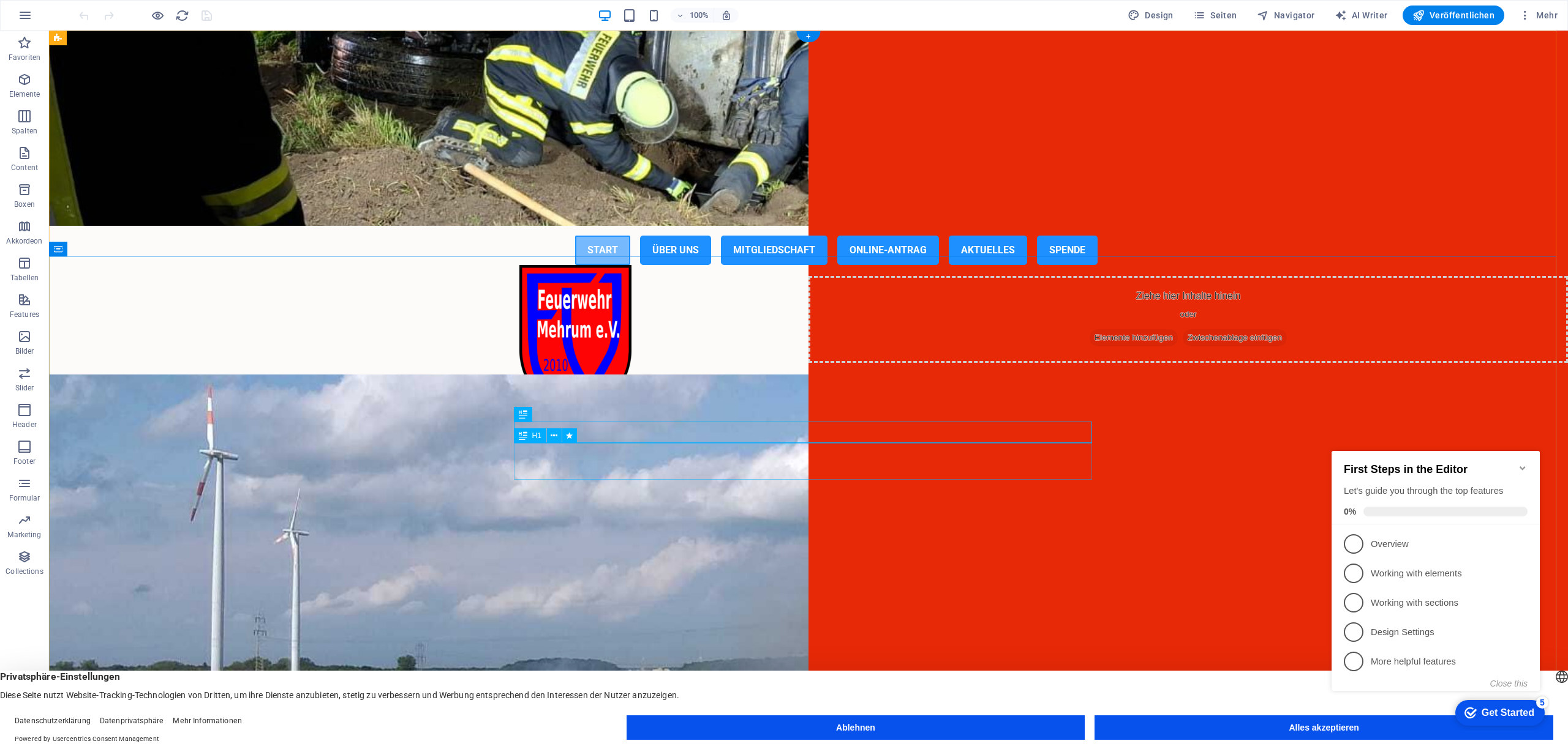
scroll to position [246, 0]
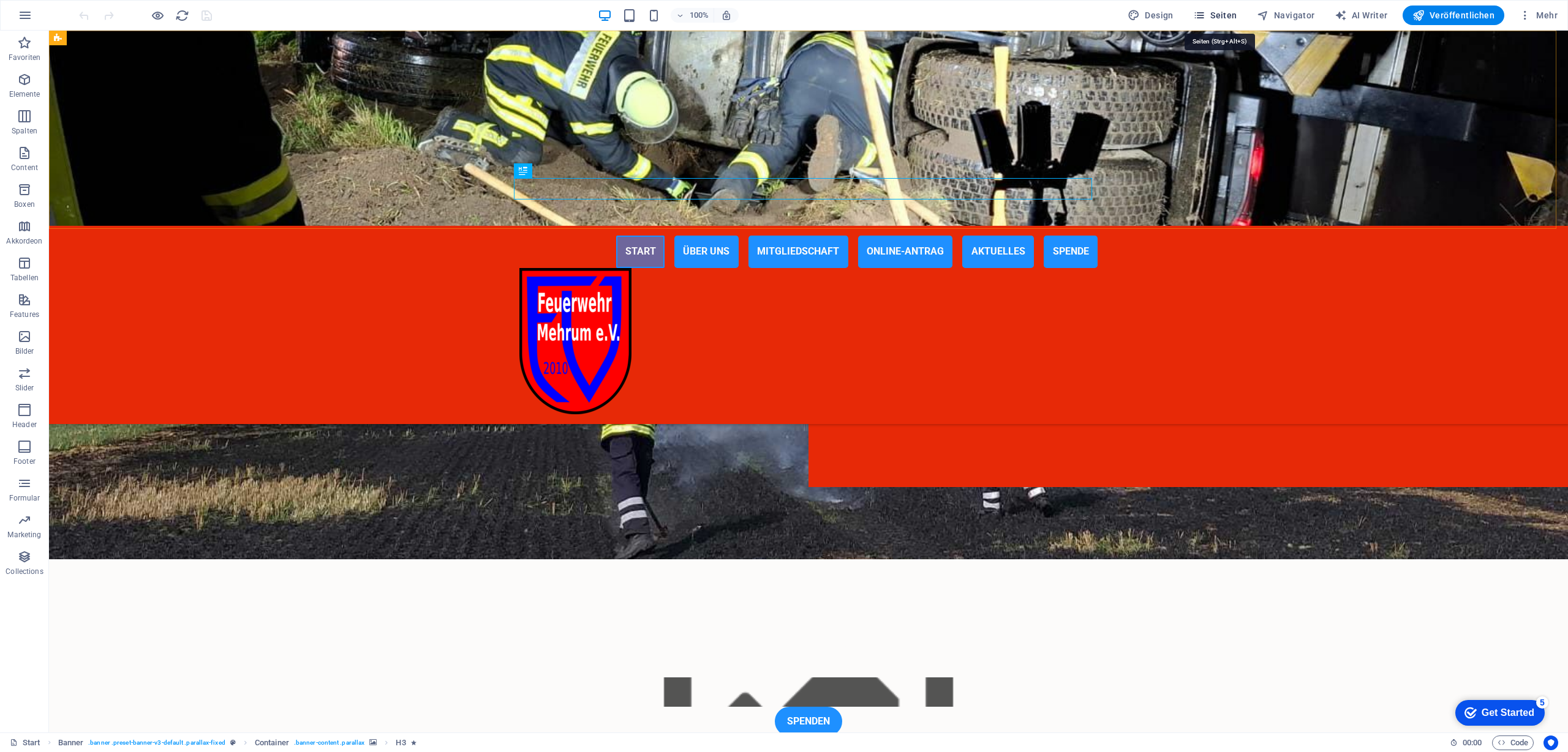
click at [1205, 14] on icon "button" at bounding box center [1199, 15] width 12 height 12
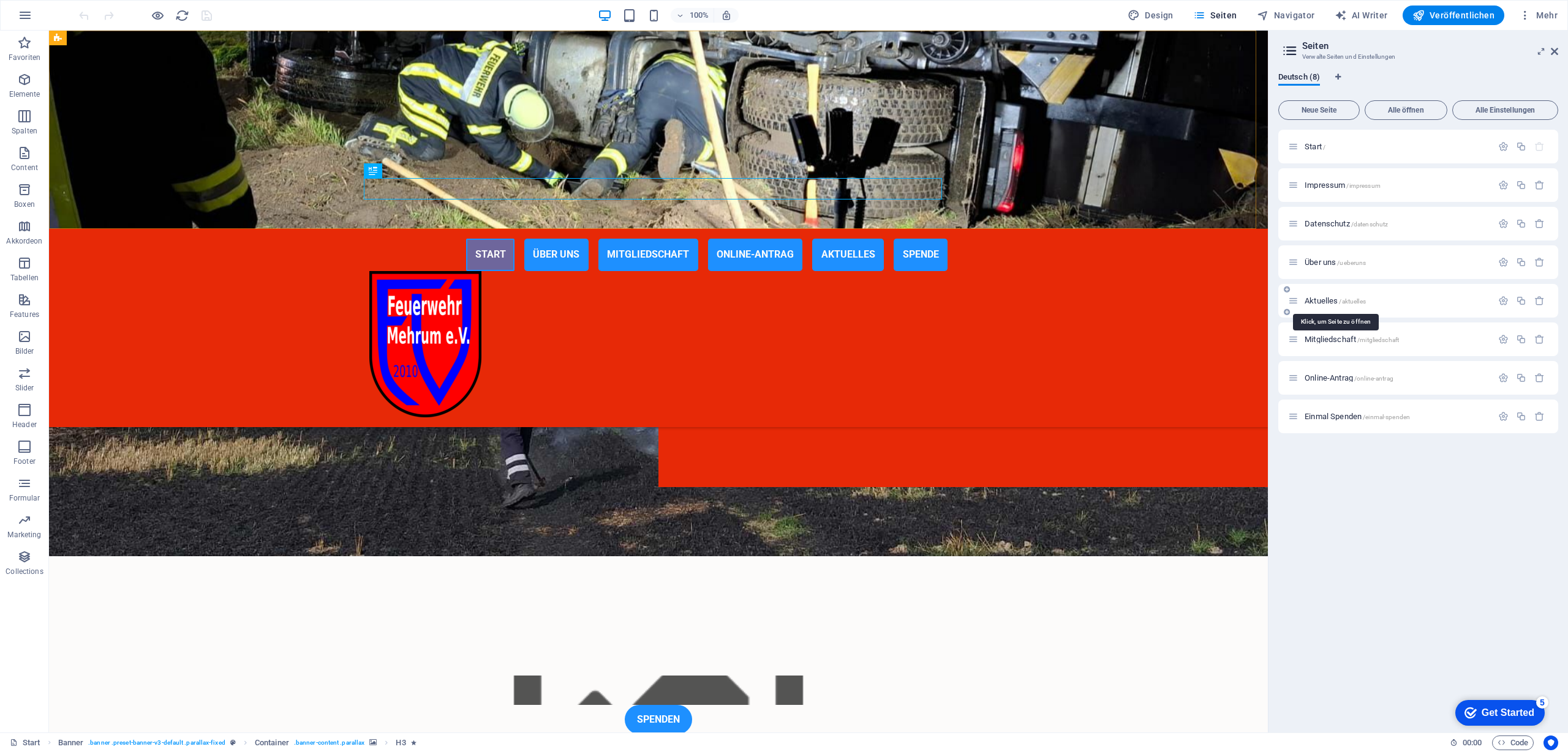
click at [1323, 296] on div "Aktuelles /aktuelles" at bounding box center [1390, 301] width 204 height 14
click at [1321, 299] on span "Aktuelles /aktuelles" at bounding box center [1335, 301] width 61 height 9
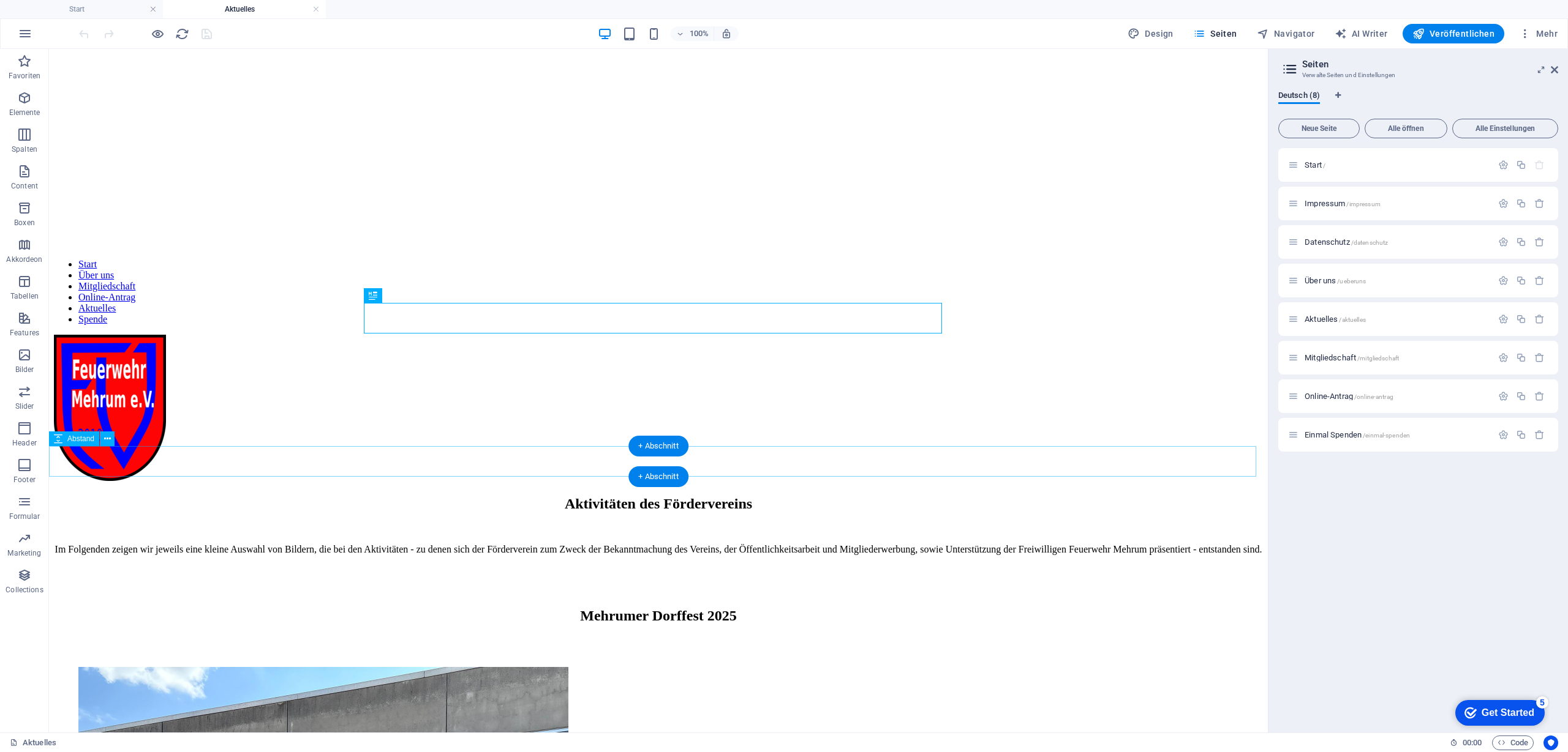
scroll to position [0, 0]
click at [1441, 30] on span "Veröffentlichen" at bounding box center [1453, 34] width 82 height 12
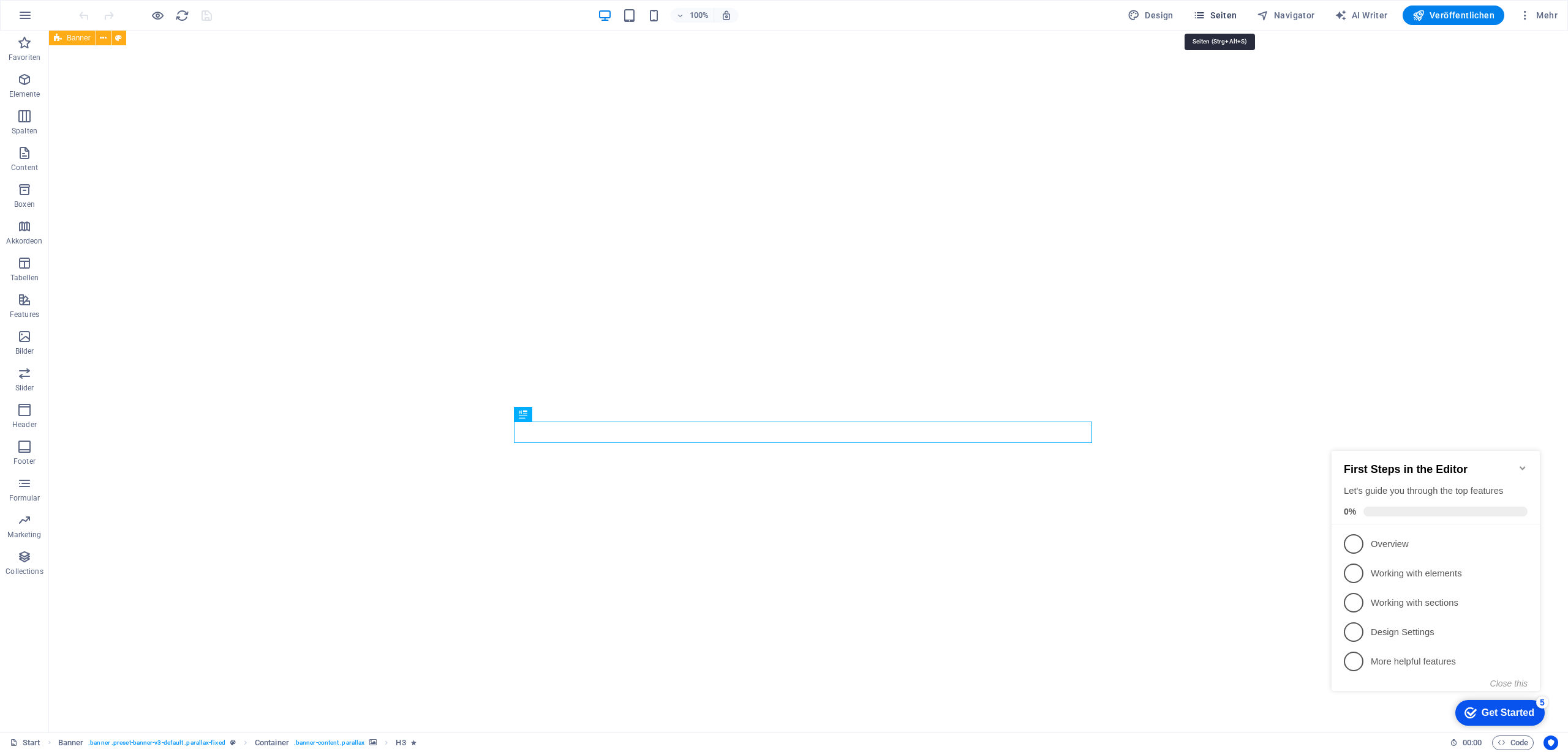
click at [1212, 10] on span "Seiten" at bounding box center [1214, 15] width 44 height 12
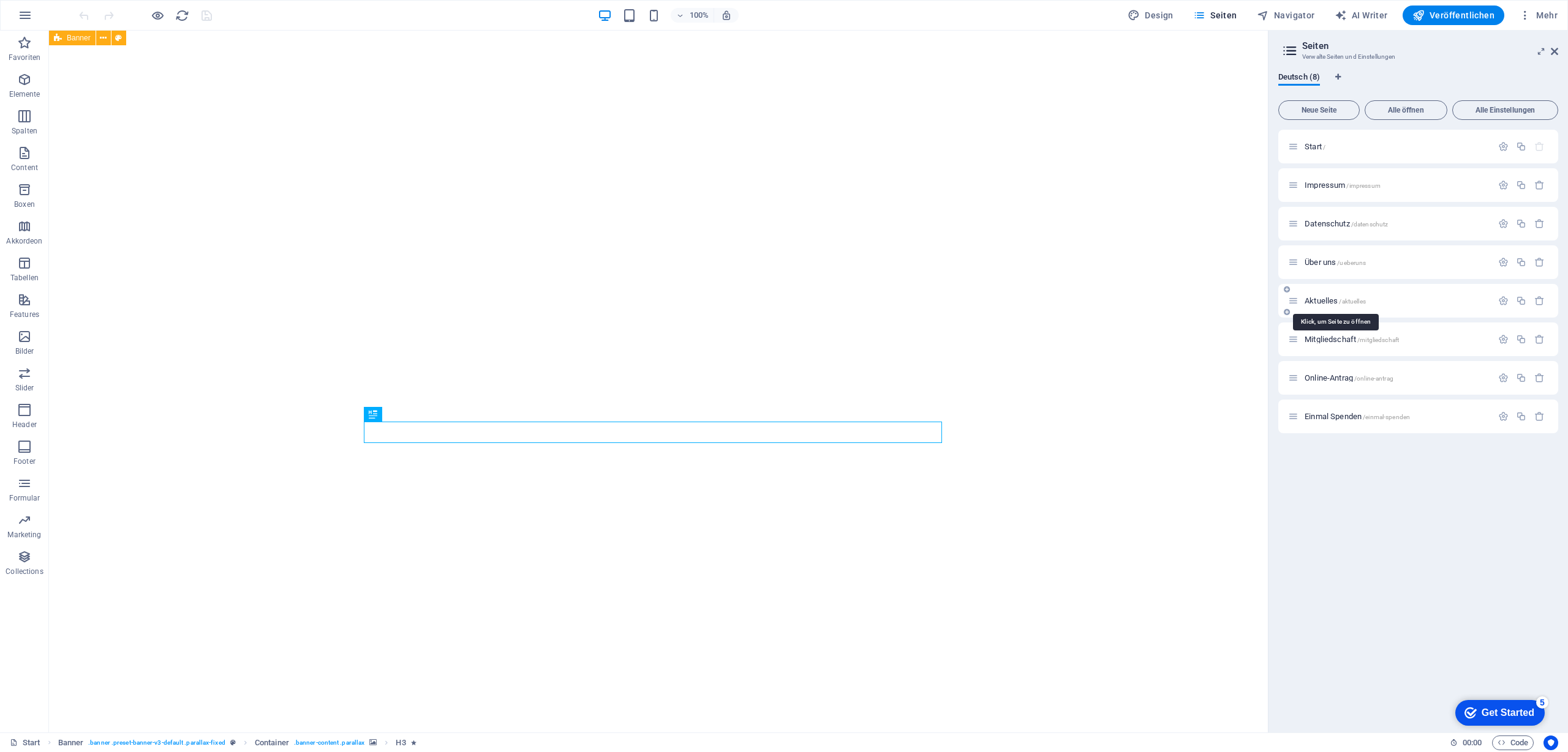
click at [1328, 300] on span "Aktuelles /aktuelles" at bounding box center [1335, 301] width 61 height 9
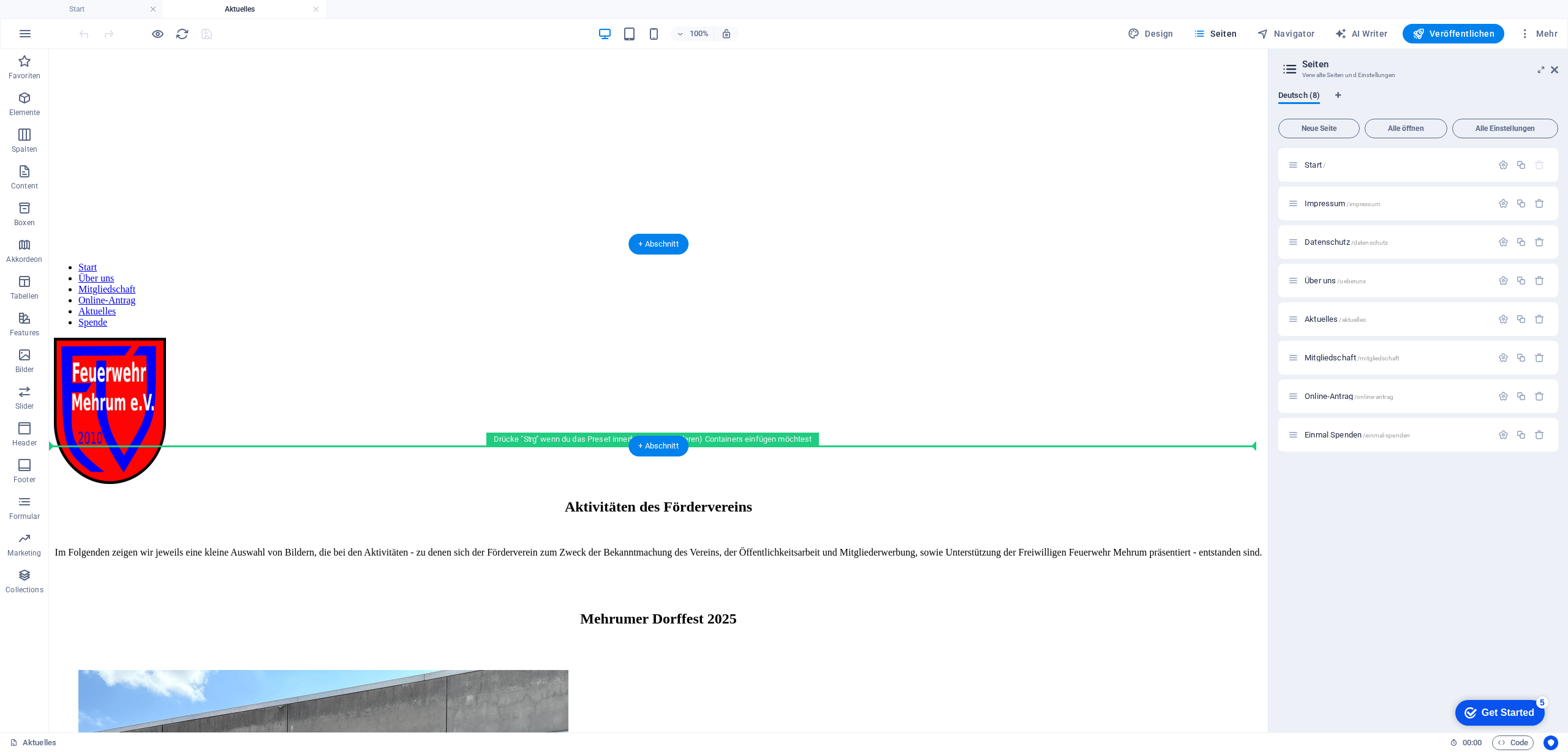
drag, startPoint x: 133, startPoint y: 384, endPoint x: 231, endPoint y: 374, distance: 98.5
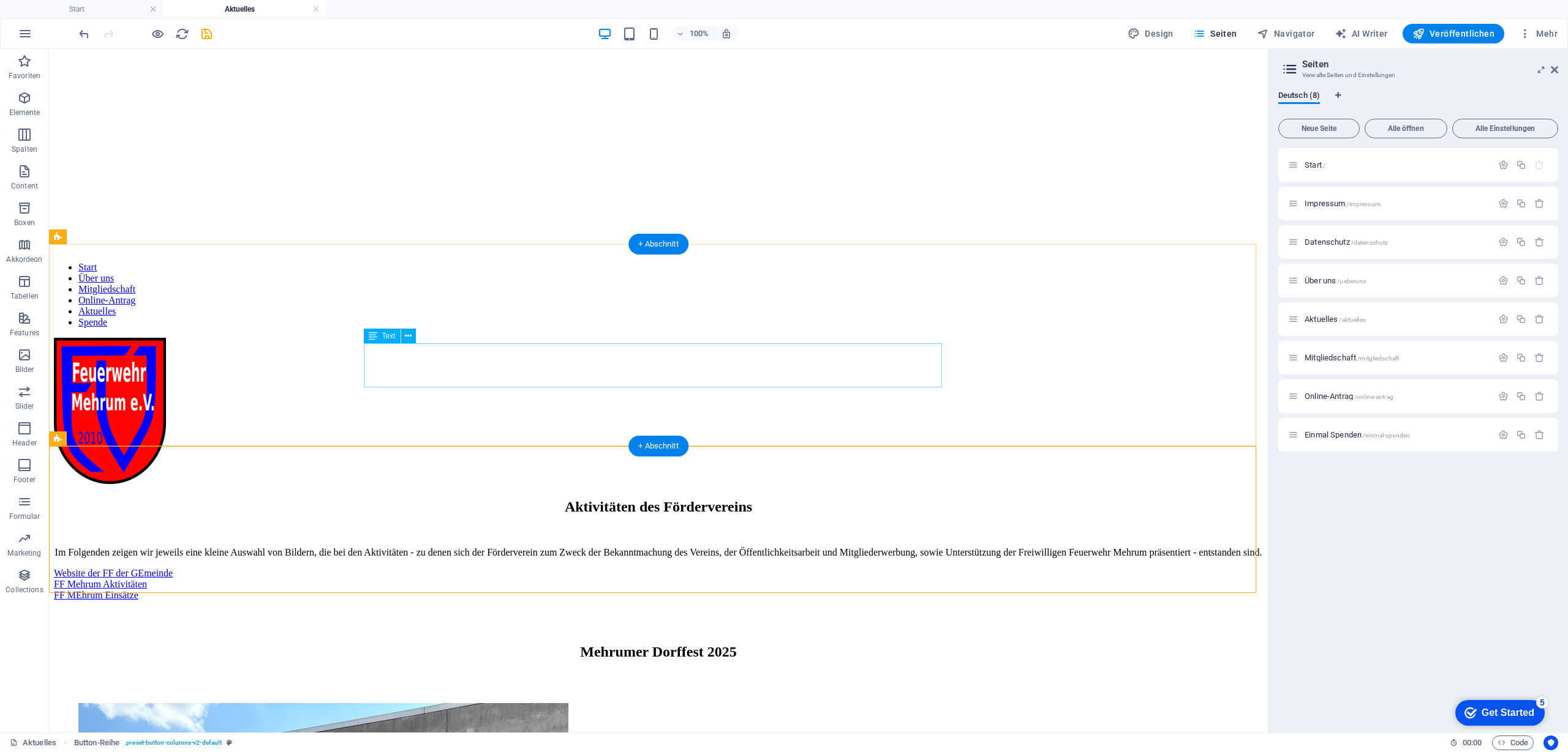
click at [741, 547] on div "Im Folgenden zeigen wir jeweils eine kleine Auswahl von Bildern, die bei den Ak…" at bounding box center [658, 552] width 1209 height 11
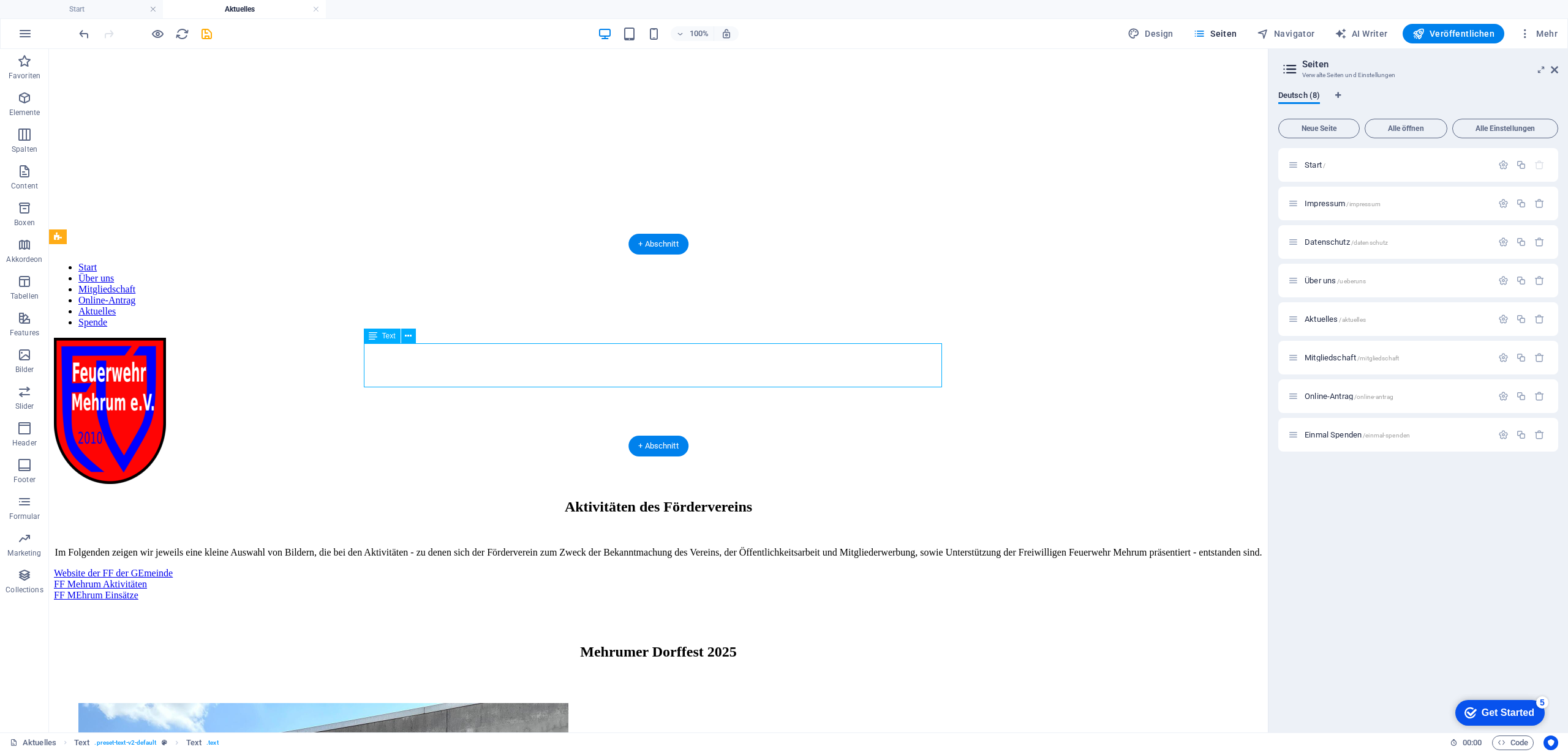
click at [741, 547] on div "Im Folgenden zeigen wir jeweils eine kleine Auswahl von Bildern, die bei den Ak…" at bounding box center [658, 552] width 1209 height 11
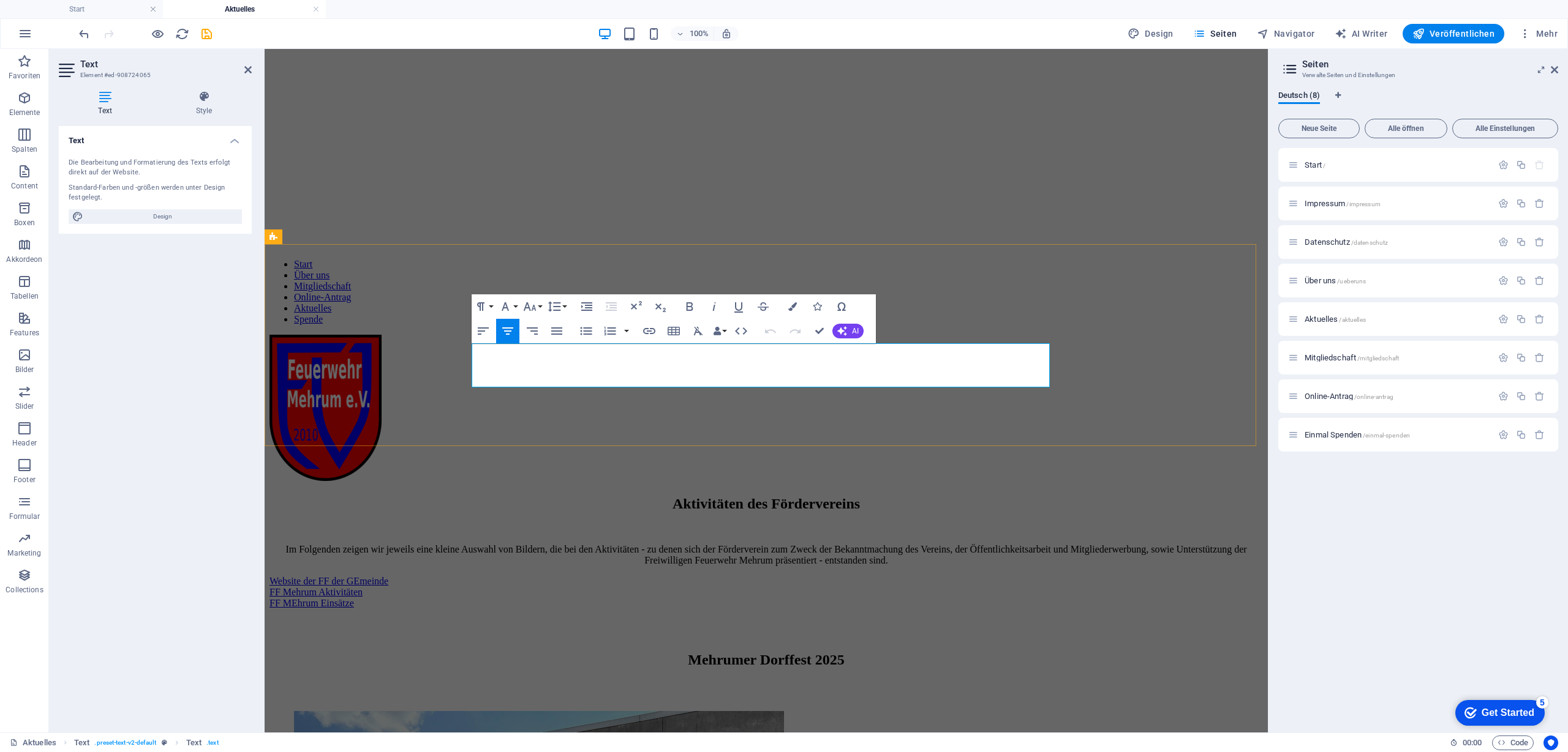
drag, startPoint x: 849, startPoint y: 381, endPoint x: 864, endPoint y: 388, distance: 16.6
click at [849, 544] on p "Im Folgenden zeigen wir jeweils eine kleine Auswahl von Bildern, die bei den Ak…" at bounding box center [766, 555] width 994 height 22
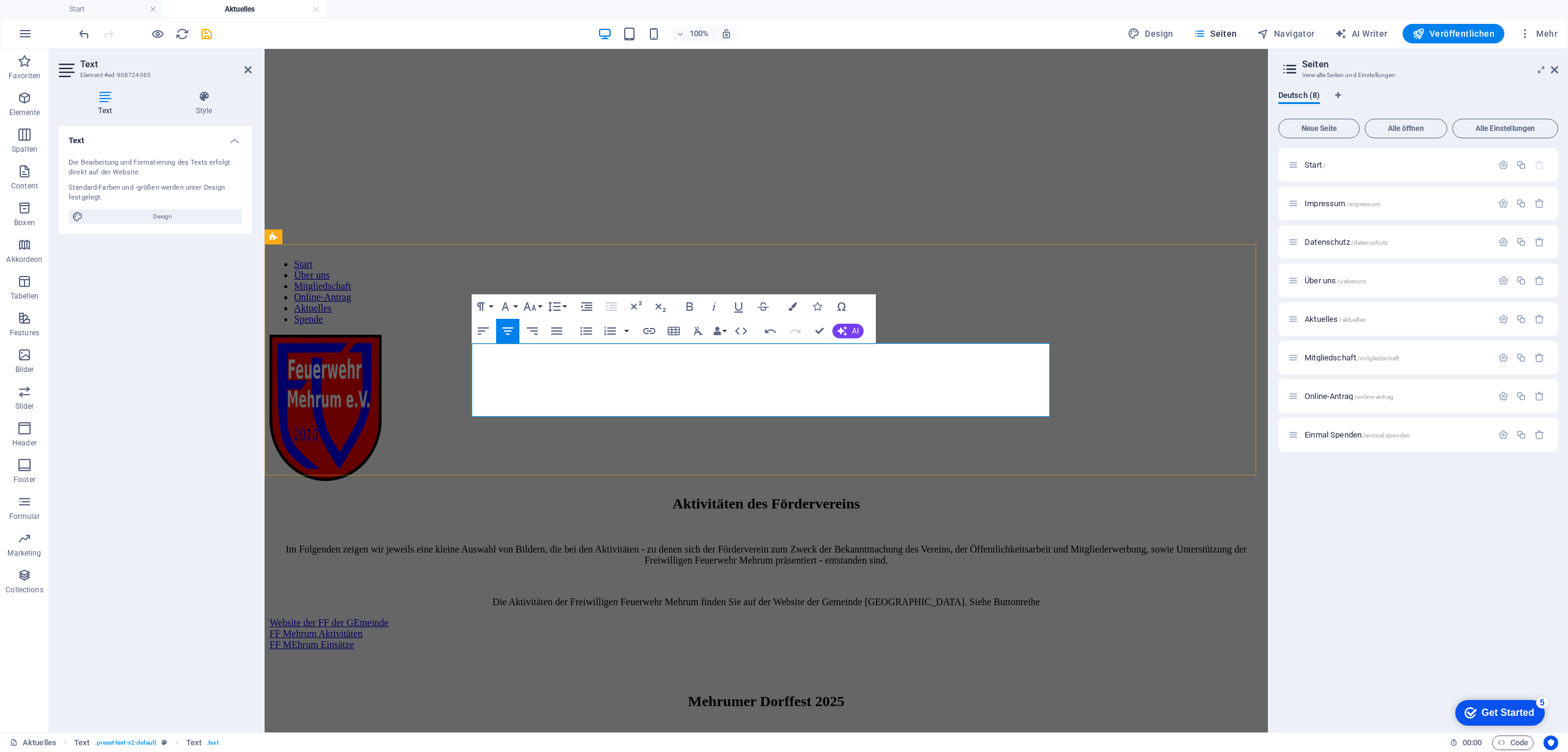
click at [556, 597] on p "Die Aktivitäten der Freiwilligen Feuerwehr Mehrum finden Sie auf der Website de…" at bounding box center [766, 602] width 994 height 11
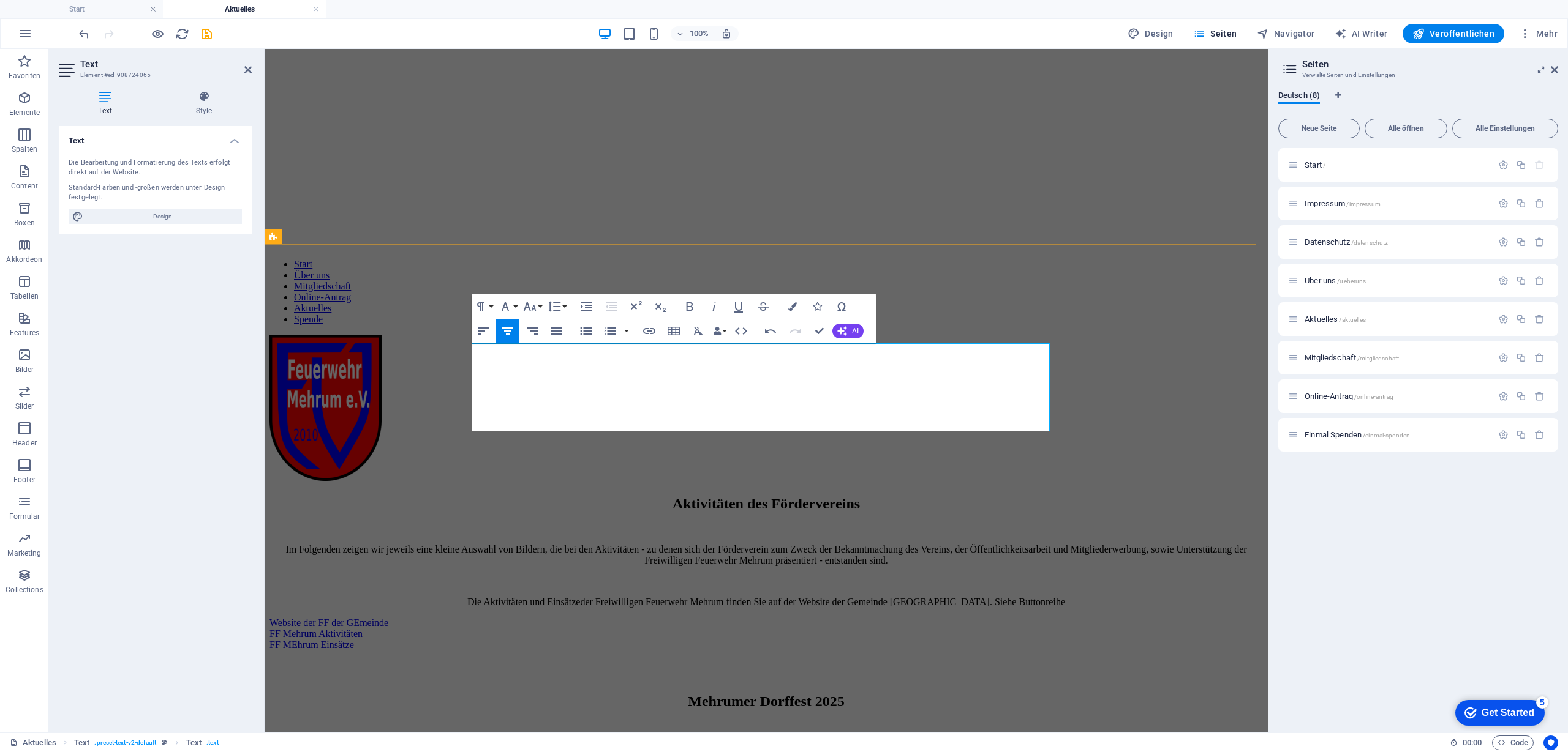
click at [1007, 597] on p "Die Aktivitäten und Einsätze der Freiwilligen Feuerwehr Mehrum finden Sie auf d…" at bounding box center [766, 602] width 994 height 11
click at [806, 618] on p "Siehe Buttonreihe" at bounding box center [766, 623] width 994 height 11
drag, startPoint x: 750, startPoint y: 423, endPoint x: 754, endPoint y: 432, distance: 9.8
click at [749, 618] on p "Siehe Buttonreihe" at bounding box center [766, 623] width 994 height 11
click at [828, 618] on p "Siehe folgende Buttonreihe" at bounding box center [766, 623] width 994 height 11
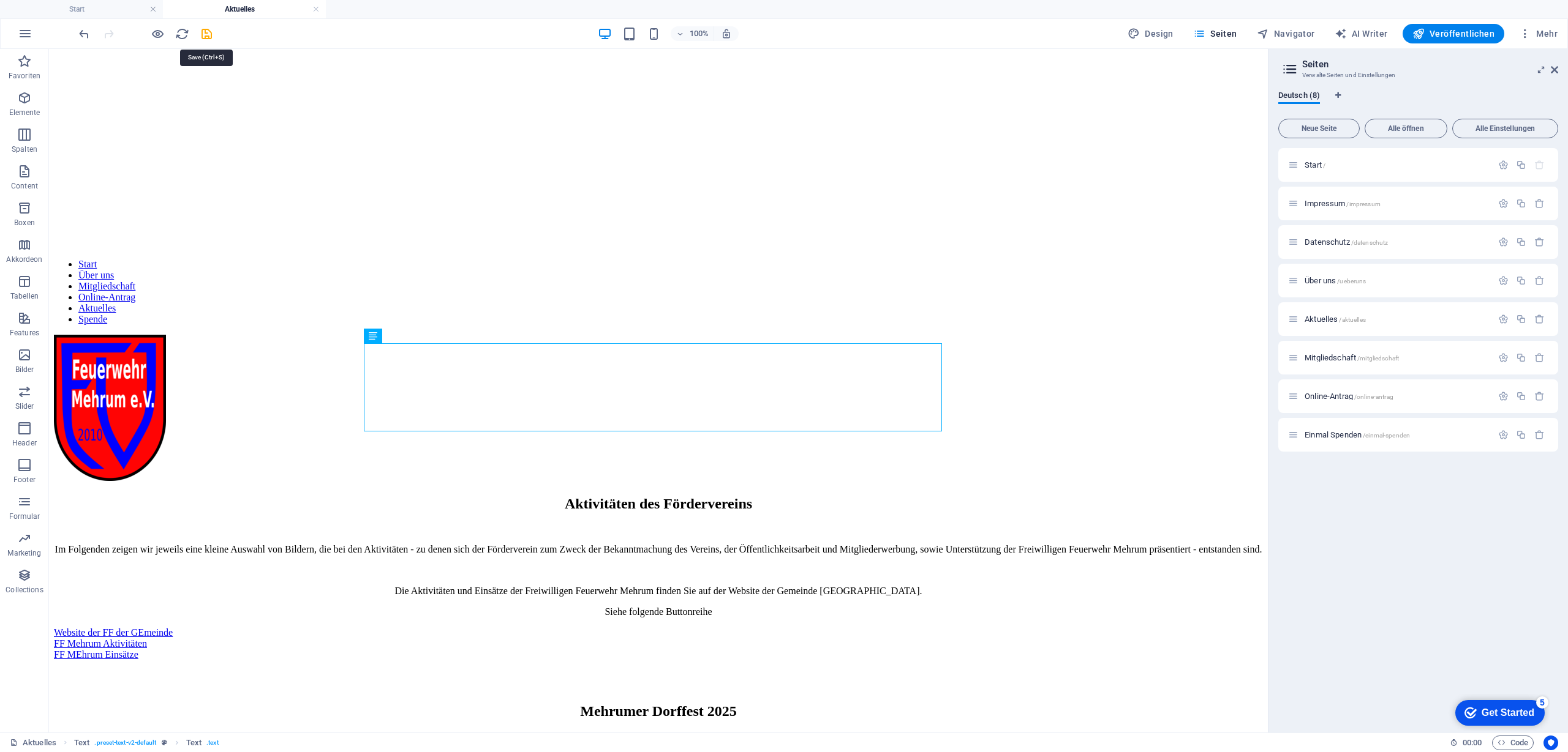
drag, startPoint x: 203, startPoint y: 34, endPoint x: 204, endPoint y: 44, distance: 10.0
click at [201, 33] on icon "save" at bounding box center [207, 34] width 14 height 14
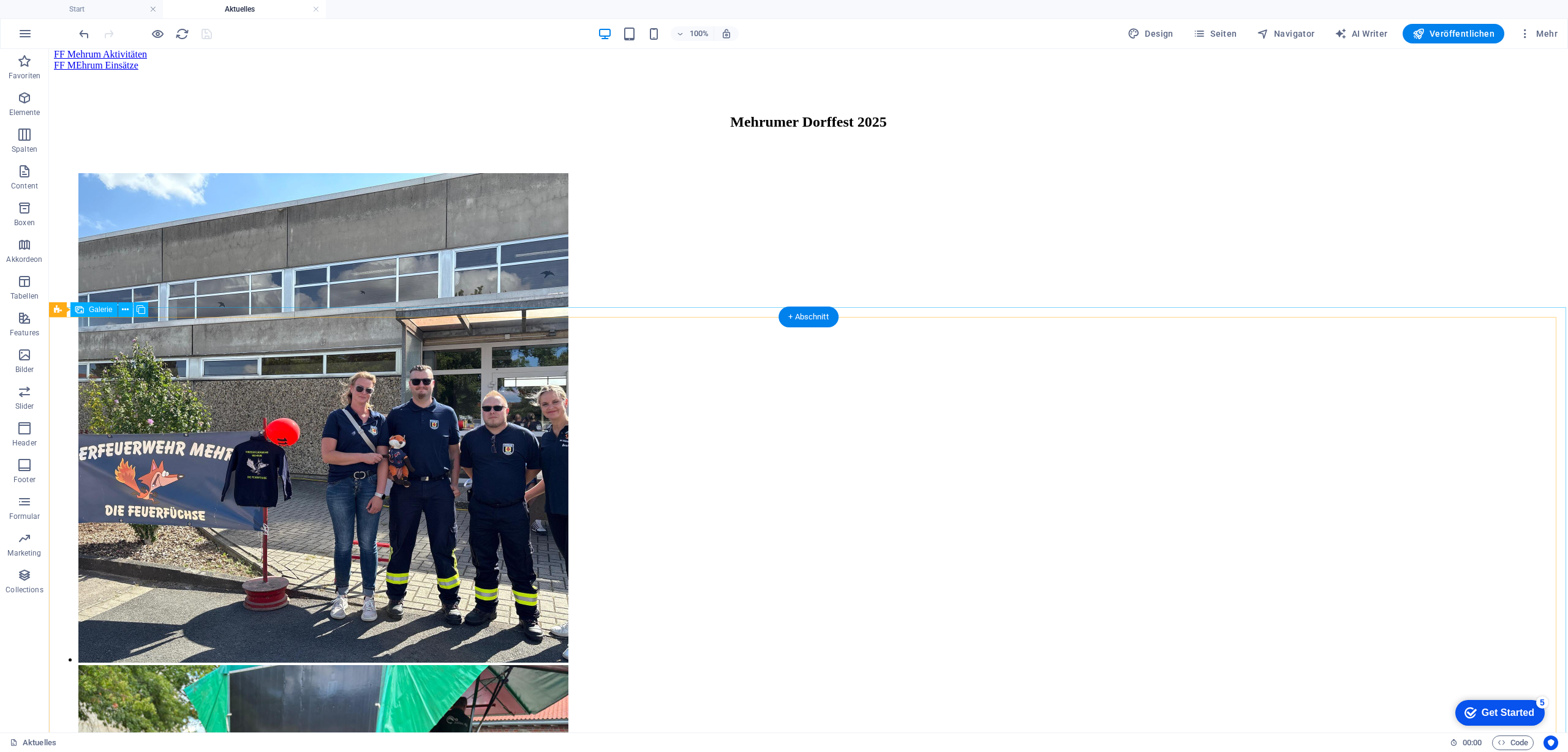
scroll to position [842, 0]
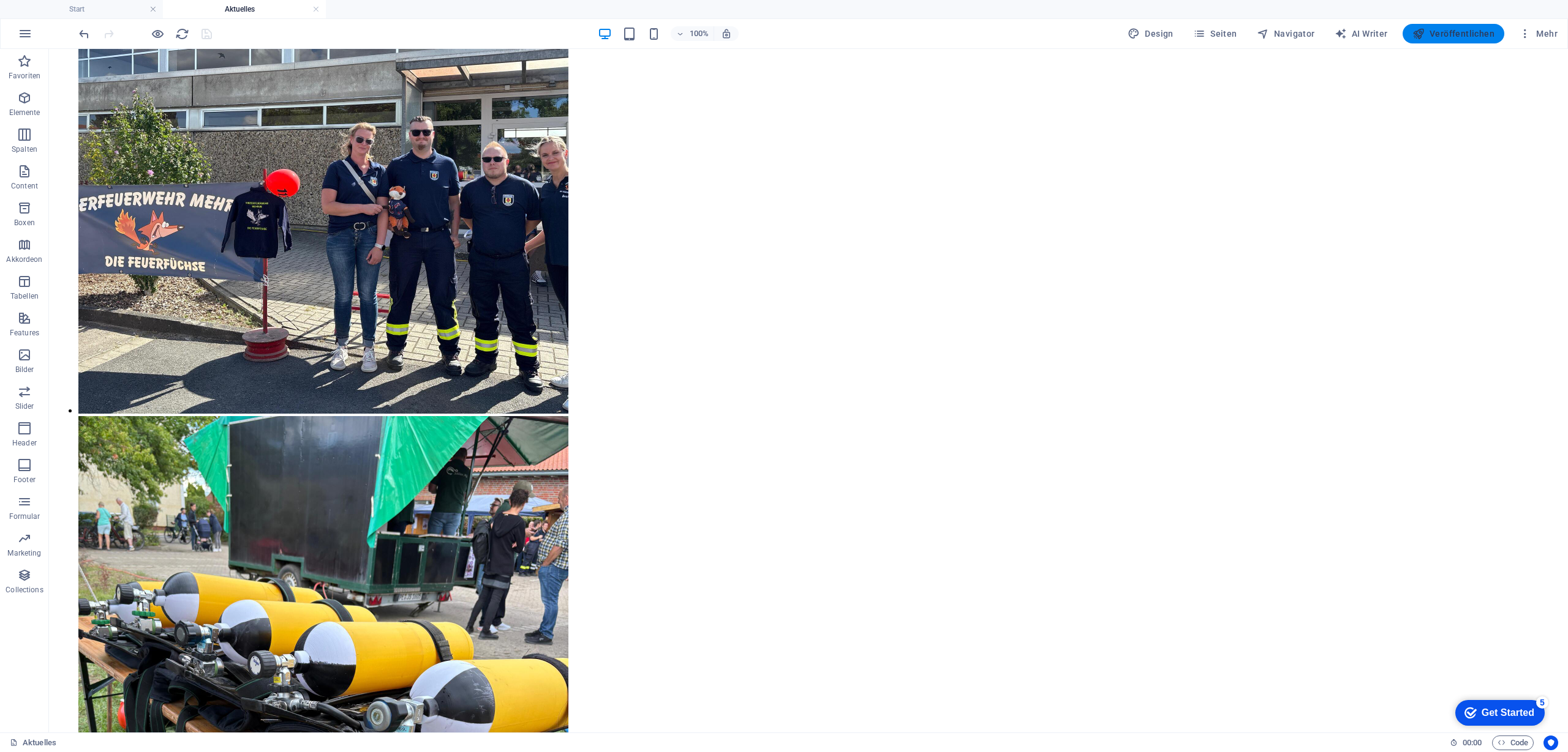
click at [1455, 29] on span "Veröffentlichen" at bounding box center [1453, 34] width 82 height 12
